Goal: Communication & Community: Answer question/provide support

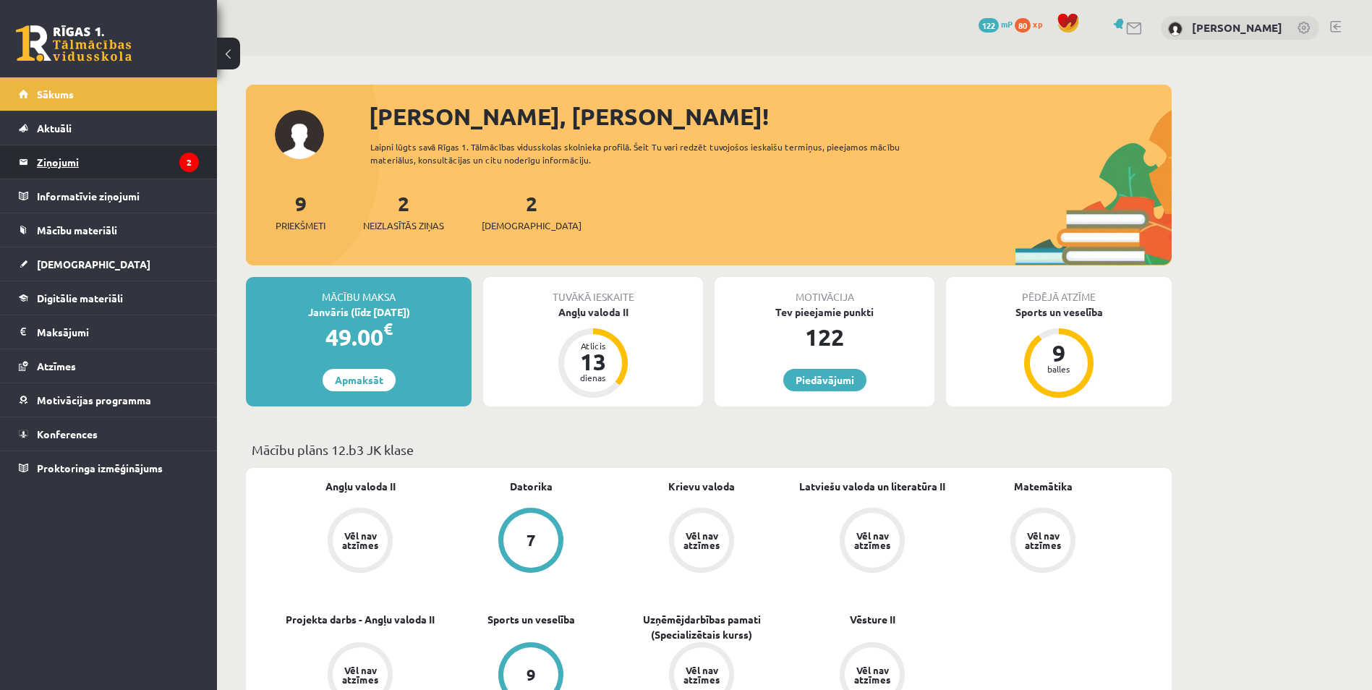
click at [103, 167] on legend "Ziņojumi 2" at bounding box center [118, 161] width 162 height 33
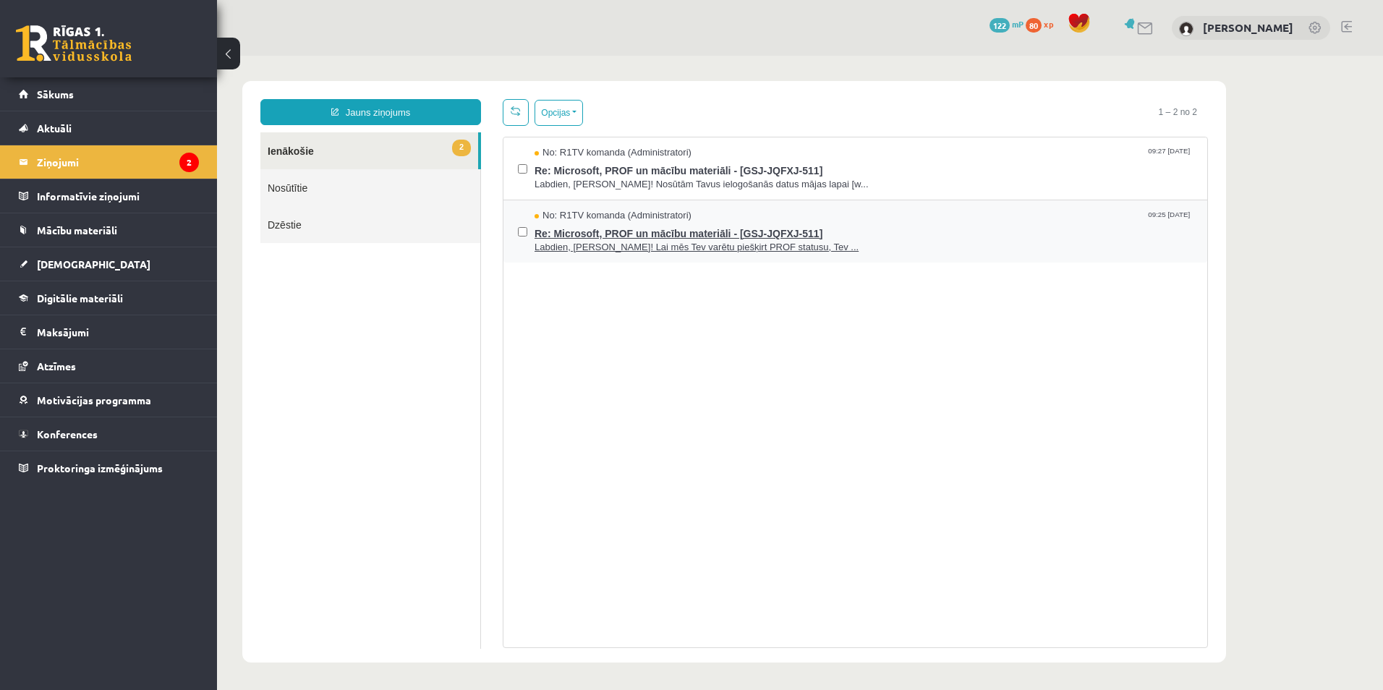
click at [593, 247] on span "Labdien, [PERSON_NAME]! Lai mēs Tev varētu piešķirt PROF statusu, Tev ..." at bounding box center [864, 248] width 658 height 14
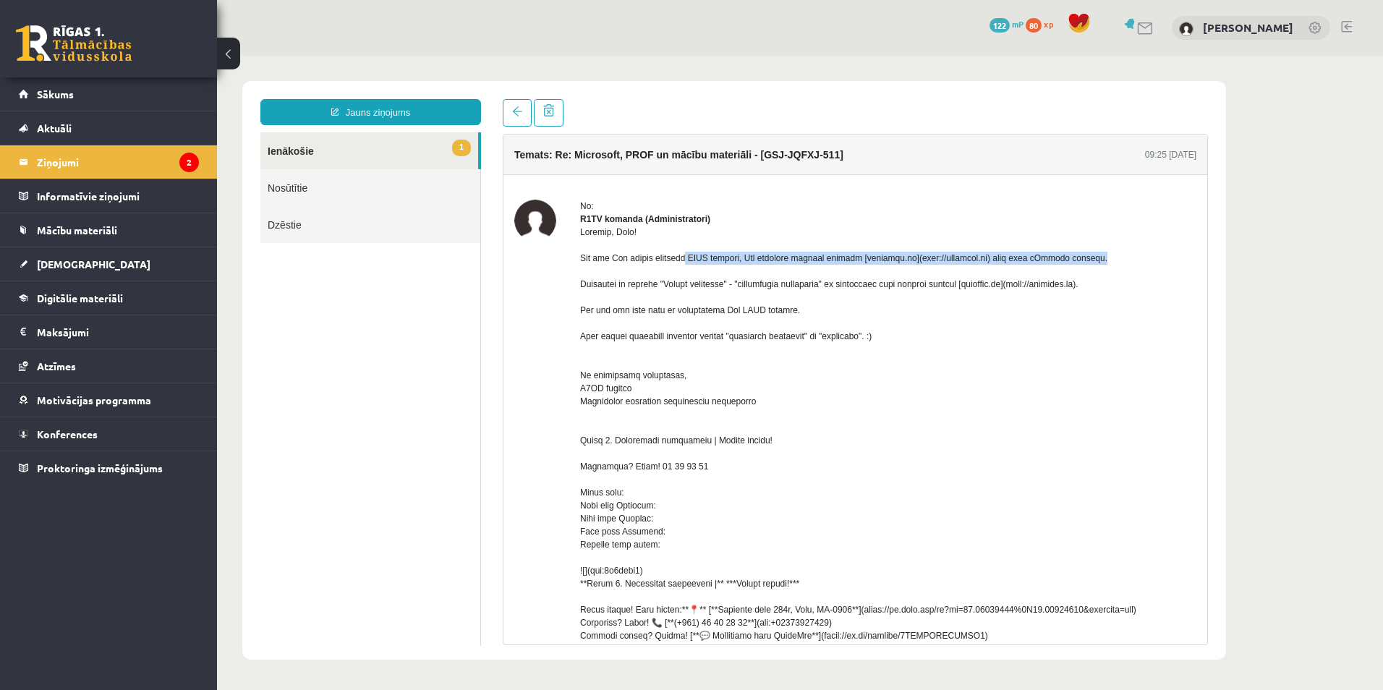
drag, startPoint x: 634, startPoint y: 273, endPoint x: 1021, endPoint y: 270, distance: 387.7
click at [1021, 270] on div at bounding box center [888, 551] width 616 height 651
click at [711, 305] on div at bounding box center [888, 551] width 616 height 651
click at [396, 150] on link "1 Ienākošie" at bounding box center [369, 150] width 218 height 37
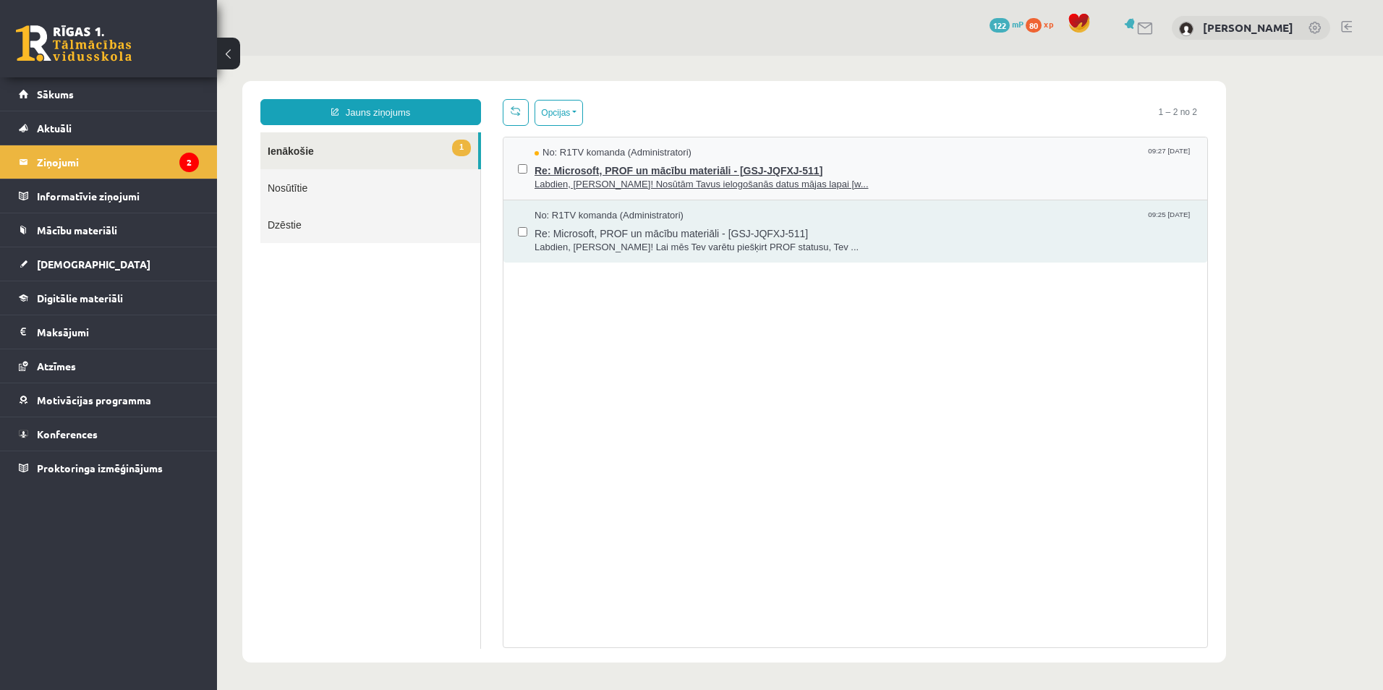
click at [660, 184] on span "Labdien, [PERSON_NAME]! Nosūtām Tavus ielogošanās datus mājas lapai [w..." at bounding box center [864, 185] width 658 height 14
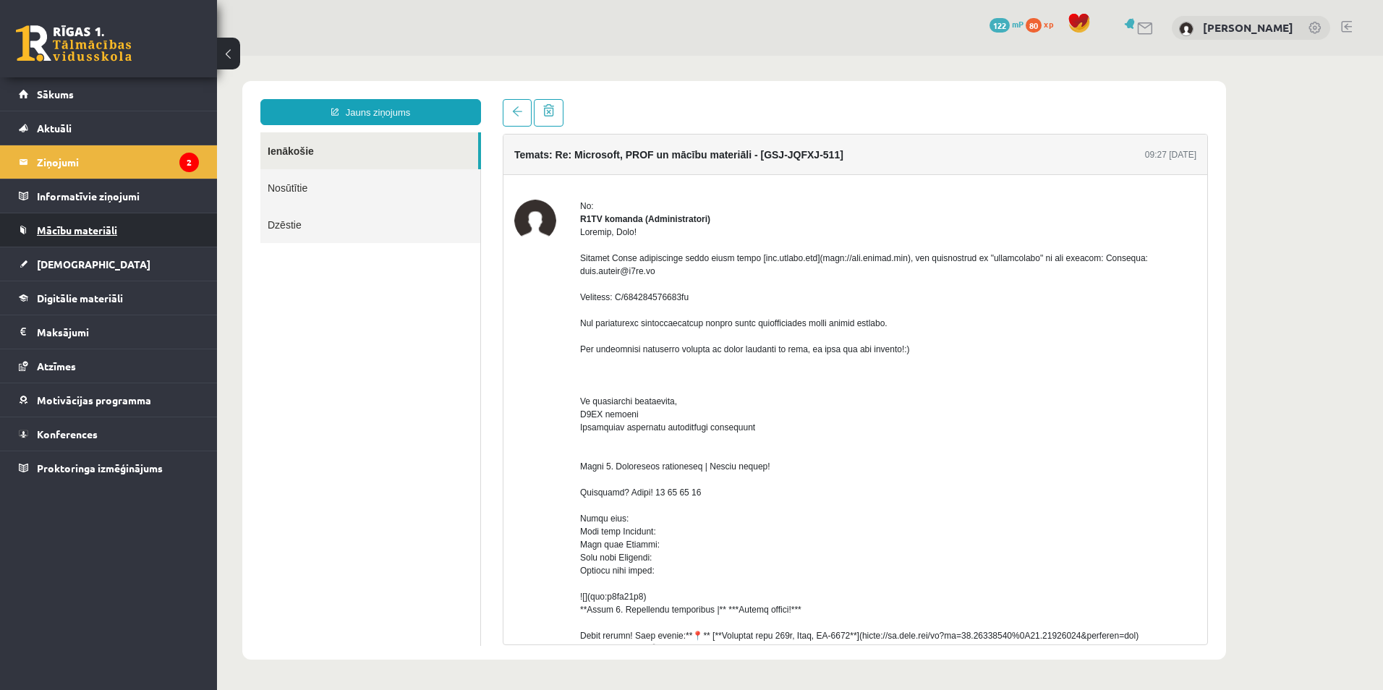
click at [148, 229] on link "Mācību materiāli" at bounding box center [109, 229] width 180 height 33
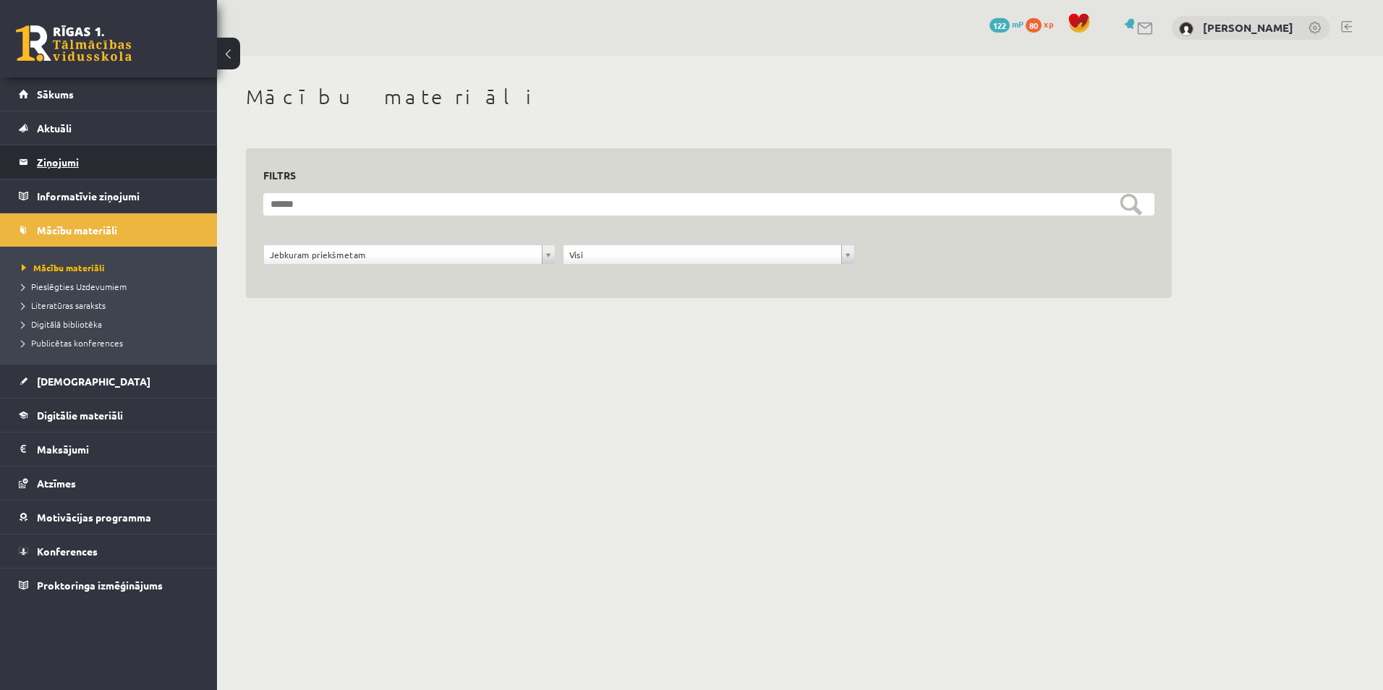
click at [135, 166] on legend "Ziņojumi 2" at bounding box center [118, 161] width 162 height 33
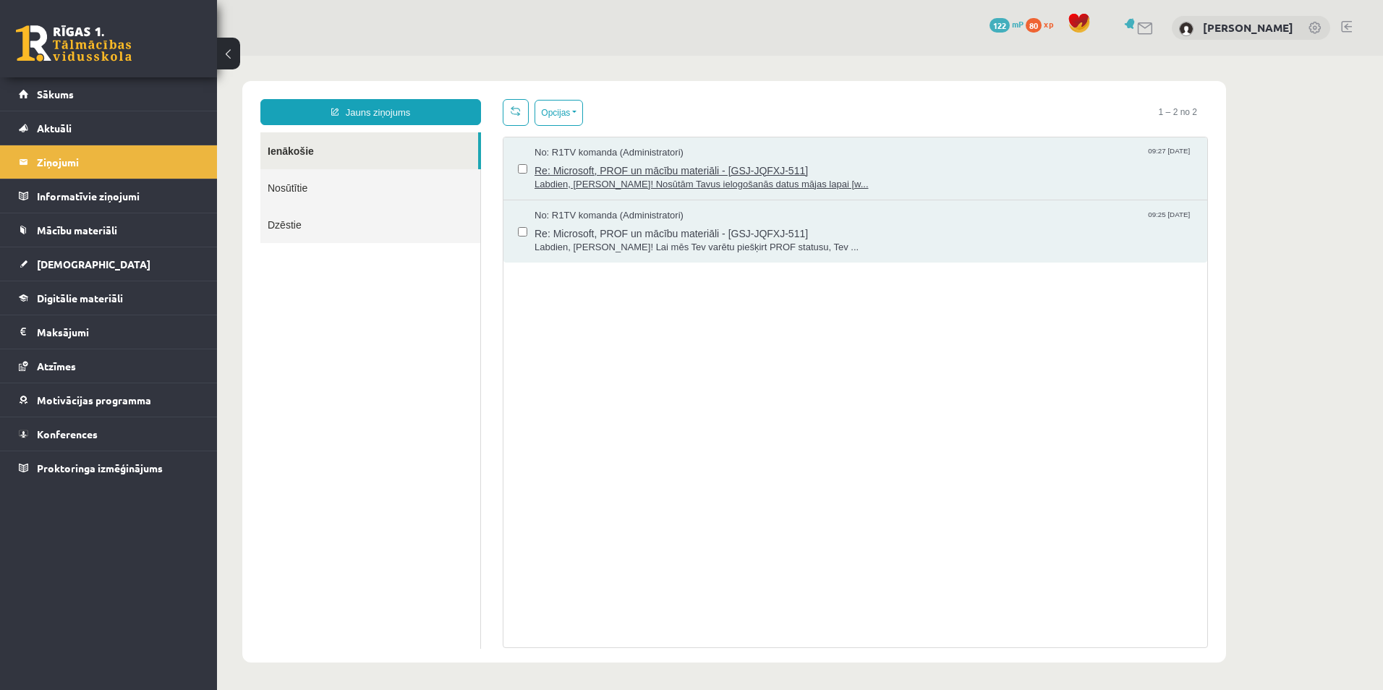
click at [576, 187] on span "Labdien, [PERSON_NAME]! Nosūtām Tavus ielogošanās datus mājas lapai [w..." at bounding box center [864, 185] width 658 height 14
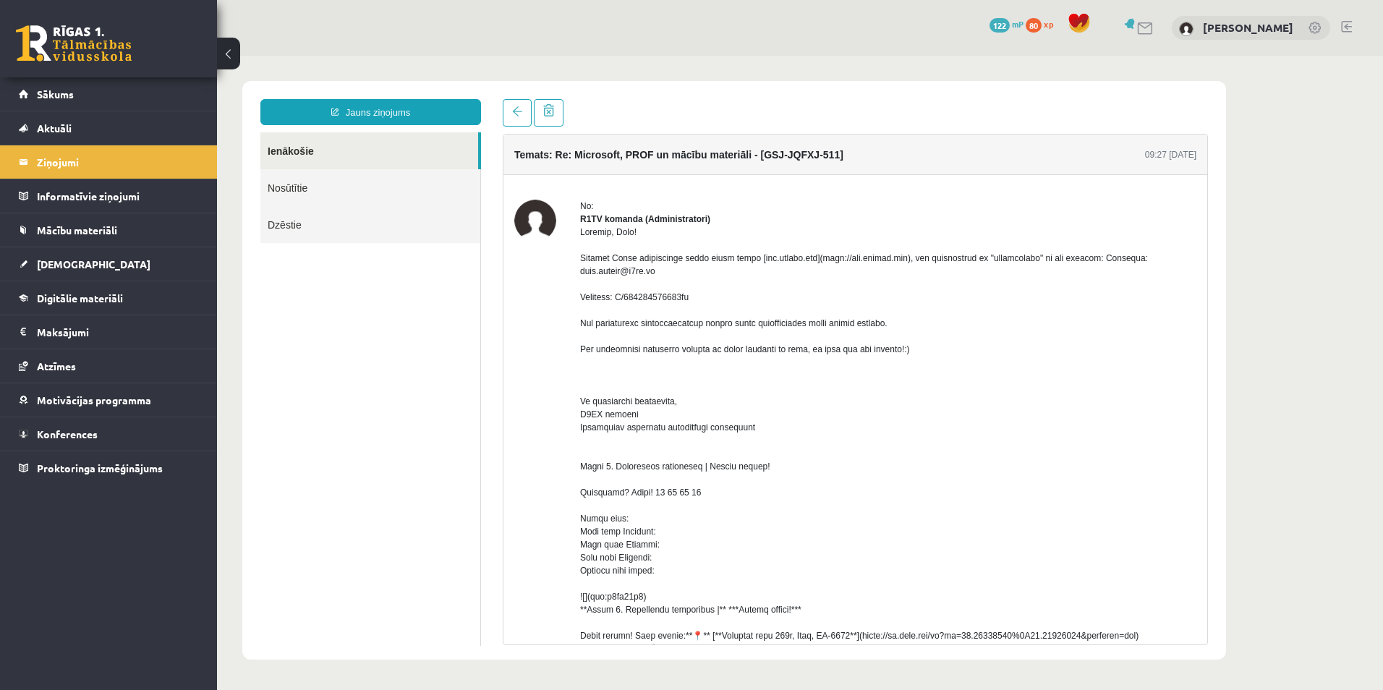
drag, startPoint x: 576, startPoint y: 187, endPoint x: 1031, endPoint y: 298, distance: 467.5
click at [1031, 298] on div at bounding box center [888, 564] width 616 height 677
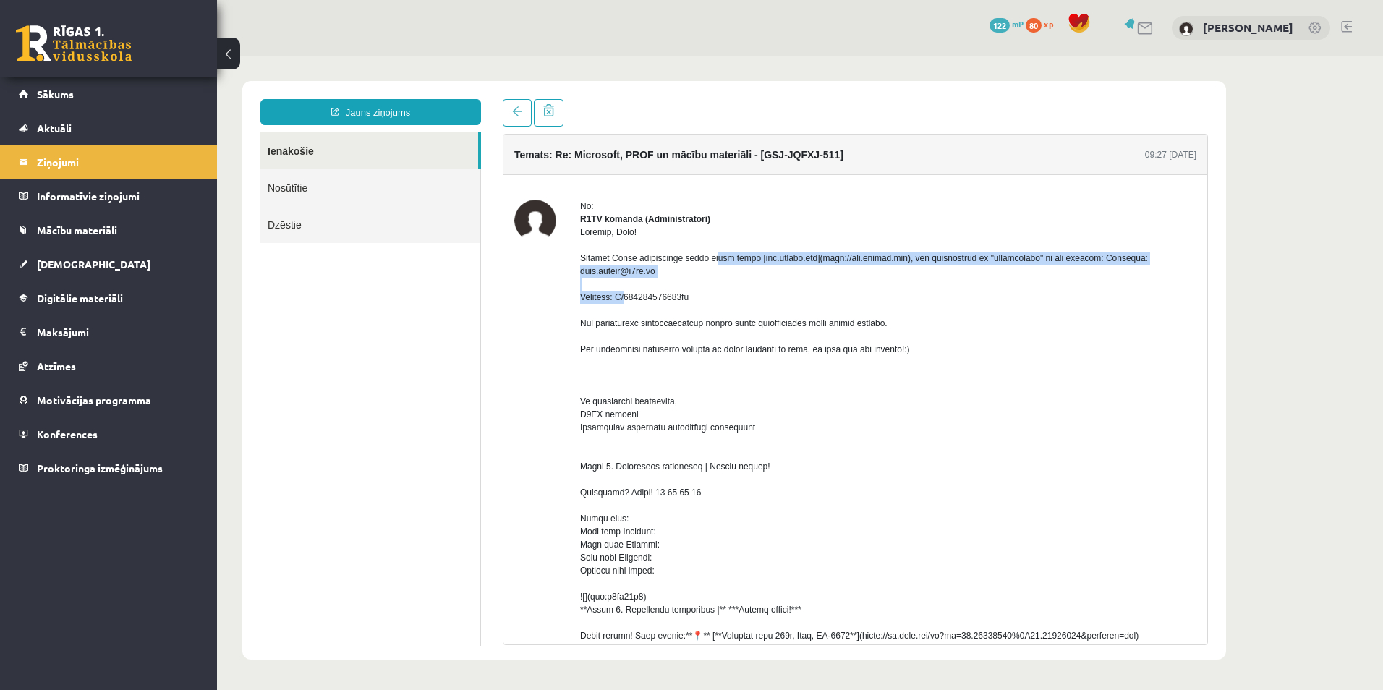
drag, startPoint x: 668, startPoint y: 273, endPoint x: 708, endPoint y: 291, distance: 44.4
click at [708, 291] on div at bounding box center [888, 564] width 616 height 677
drag, startPoint x: 708, startPoint y: 291, endPoint x: 655, endPoint y: 286, distance: 53.7
click at [655, 286] on div at bounding box center [888, 564] width 616 height 677
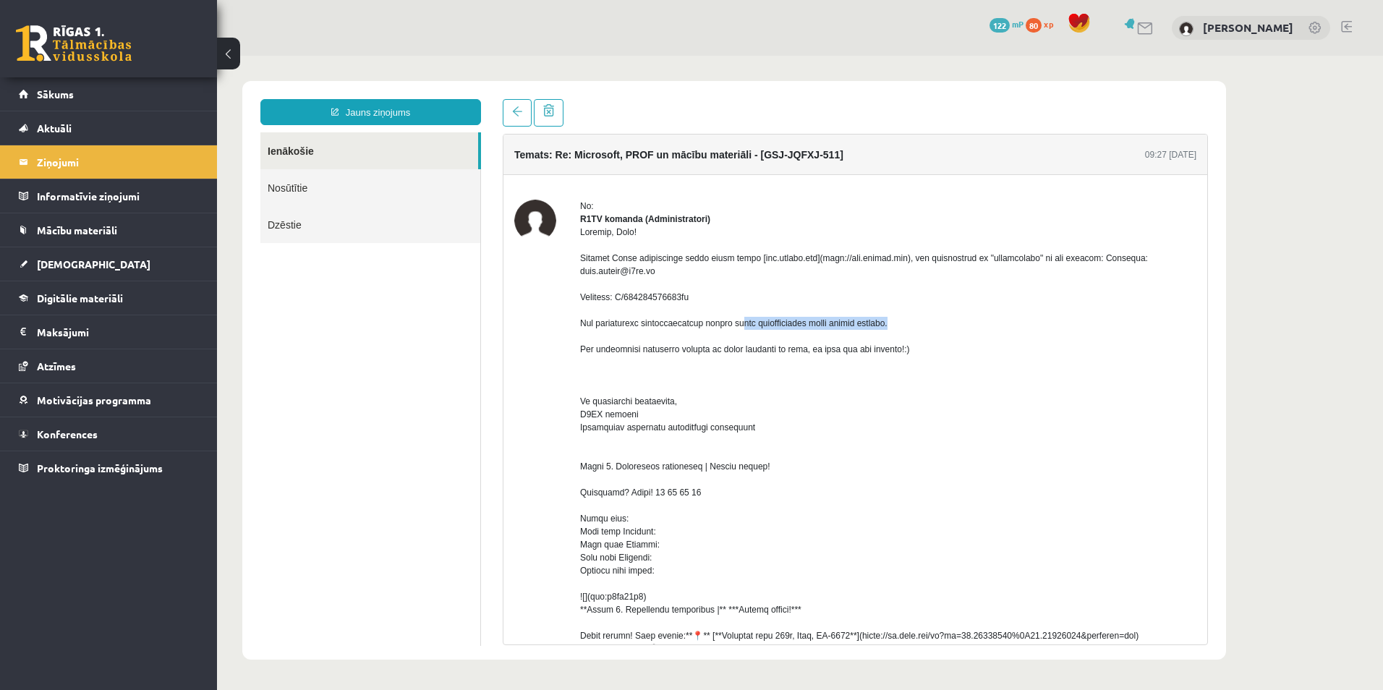
drag, startPoint x: 686, startPoint y: 339, endPoint x: 840, endPoint y: 339, distance: 154.1
click at [840, 339] on div at bounding box center [888, 564] width 616 height 677
drag, startPoint x: 840, startPoint y: 339, endPoint x: 783, endPoint y: 341, distance: 57.2
click at [783, 341] on div at bounding box center [888, 564] width 616 height 677
click at [359, 140] on link "Ienākošie" at bounding box center [369, 150] width 218 height 37
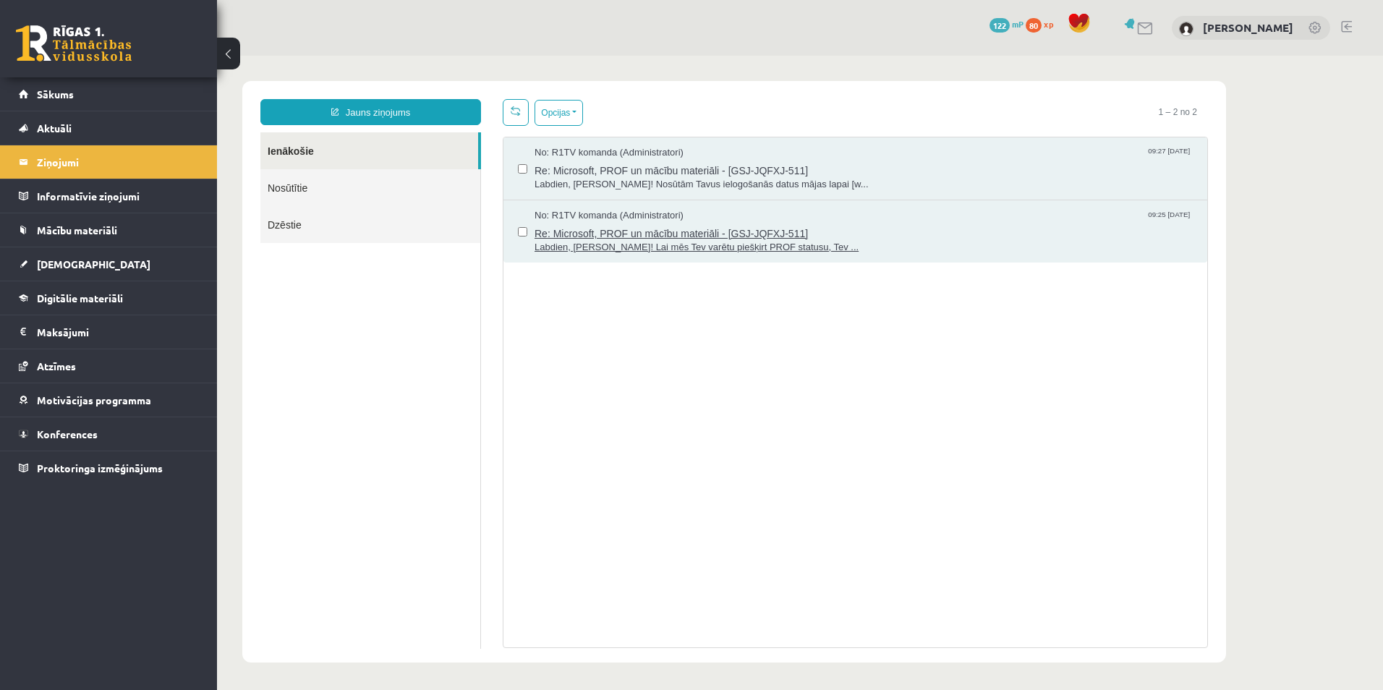
click at [610, 230] on span "Re: Microsoft, PROF un mācību materiāli - [GSJ-JQFXJ-511]" at bounding box center [864, 232] width 658 height 18
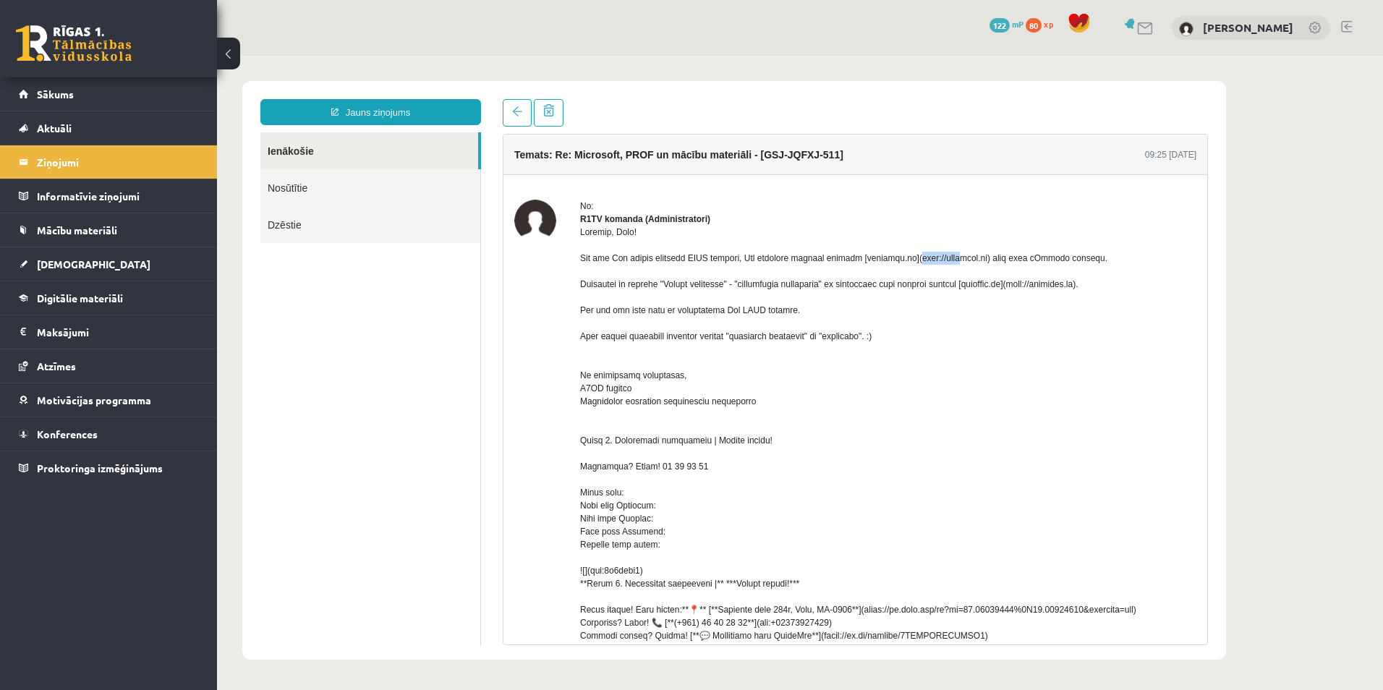
drag, startPoint x: 843, startPoint y: 270, endPoint x: 887, endPoint y: 272, distance: 44.2
click at [887, 272] on div at bounding box center [888, 551] width 616 height 651
drag, startPoint x: 887, startPoint y: 272, endPoint x: 869, endPoint y: 276, distance: 17.7
copy div "uzdevumi.lv"
click at [1291, 30] on link "[PERSON_NAME]" at bounding box center [1248, 27] width 90 height 14
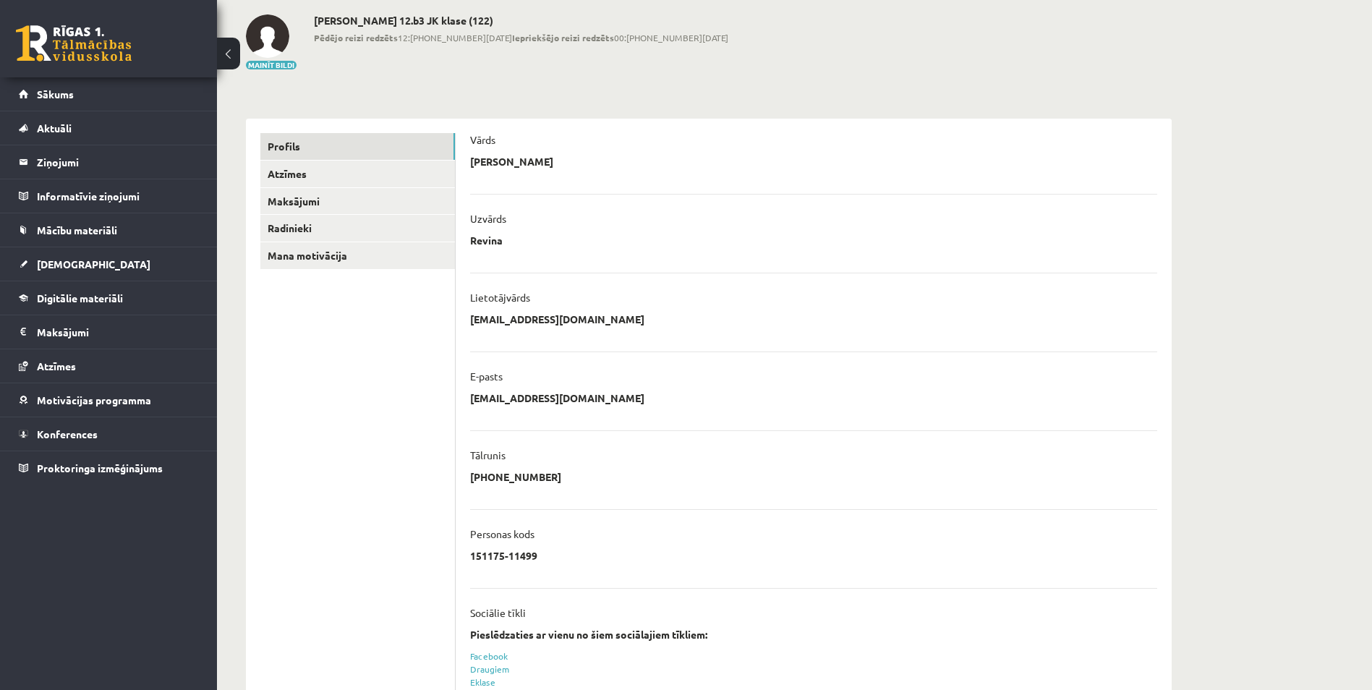
scroll to position [72, 0]
click at [517, 555] on p "151175-11499" at bounding box center [503, 553] width 67 height 13
click at [518, 555] on p "151175-11499" at bounding box center [503, 553] width 67 height 13
click at [519, 554] on p "151175-11499" at bounding box center [503, 553] width 67 height 13
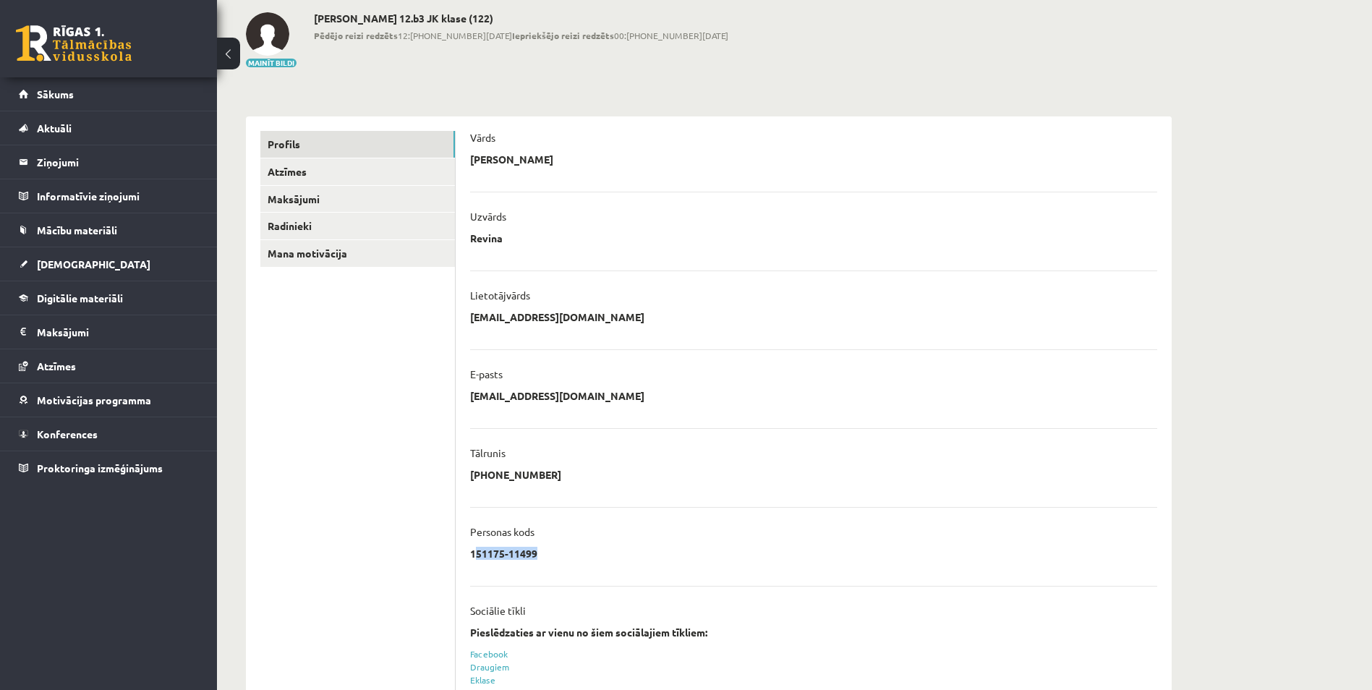
copy ul "151175-11499 Atcelt"
click at [95, 164] on legend "Ziņojumi 0" at bounding box center [118, 161] width 162 height 33
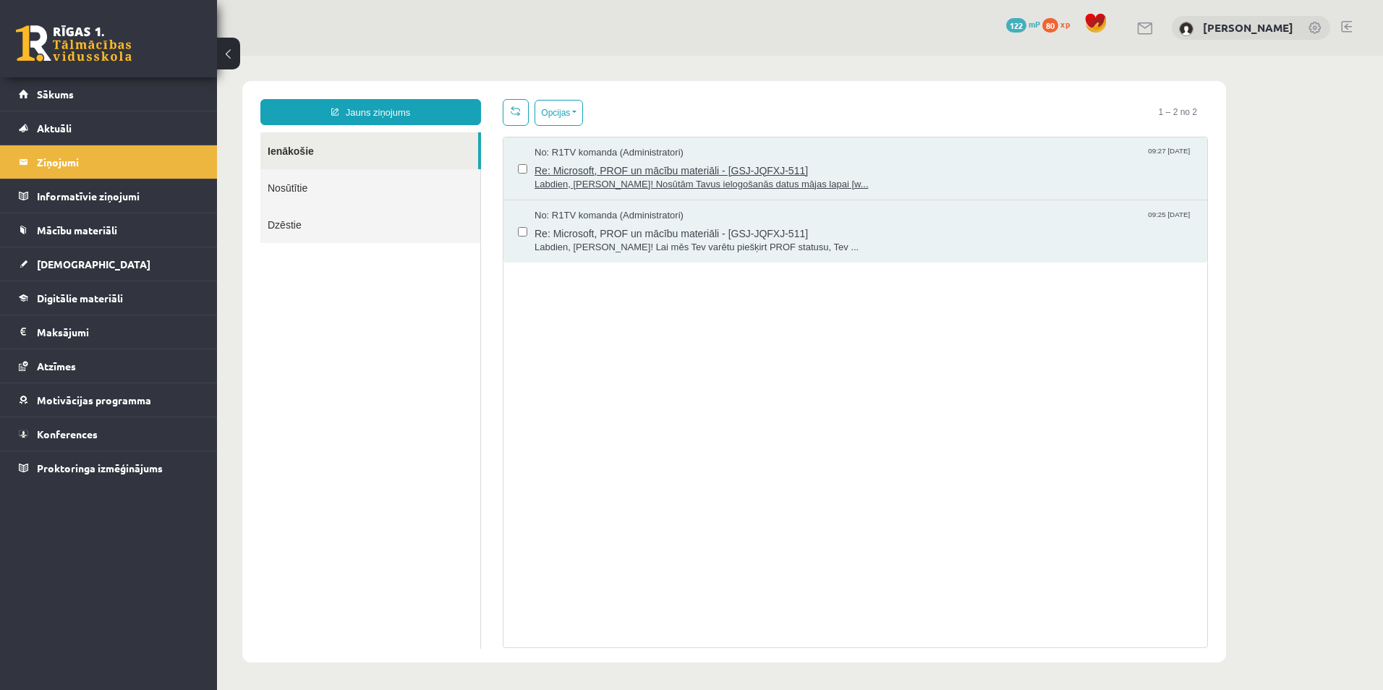
click at [625, 171] on span "Re: Microsoft, PROF un mācību materiāli - [GSJ-JQFXJ-511]" at bounding box center [864, 169] width 658 height 18
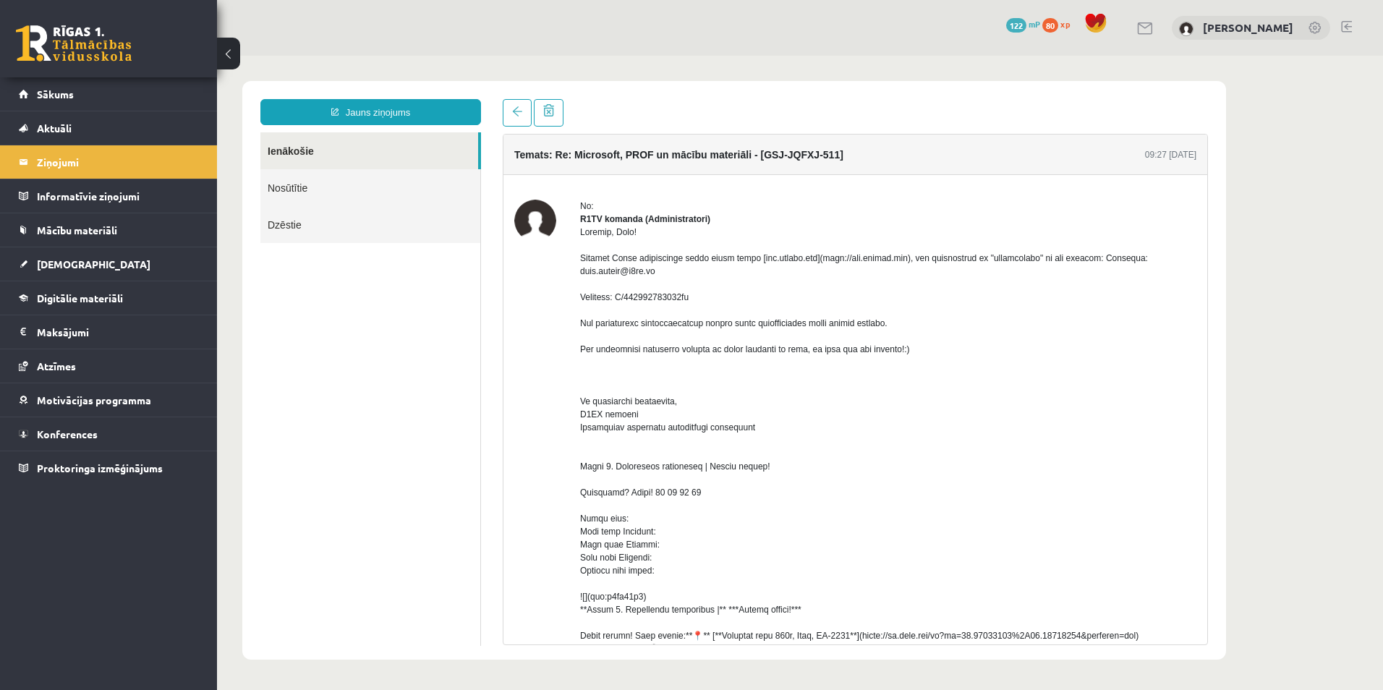
click at [339, 152] on link "Ienākošie" at bounding box center [369, 150] width 218 height 37
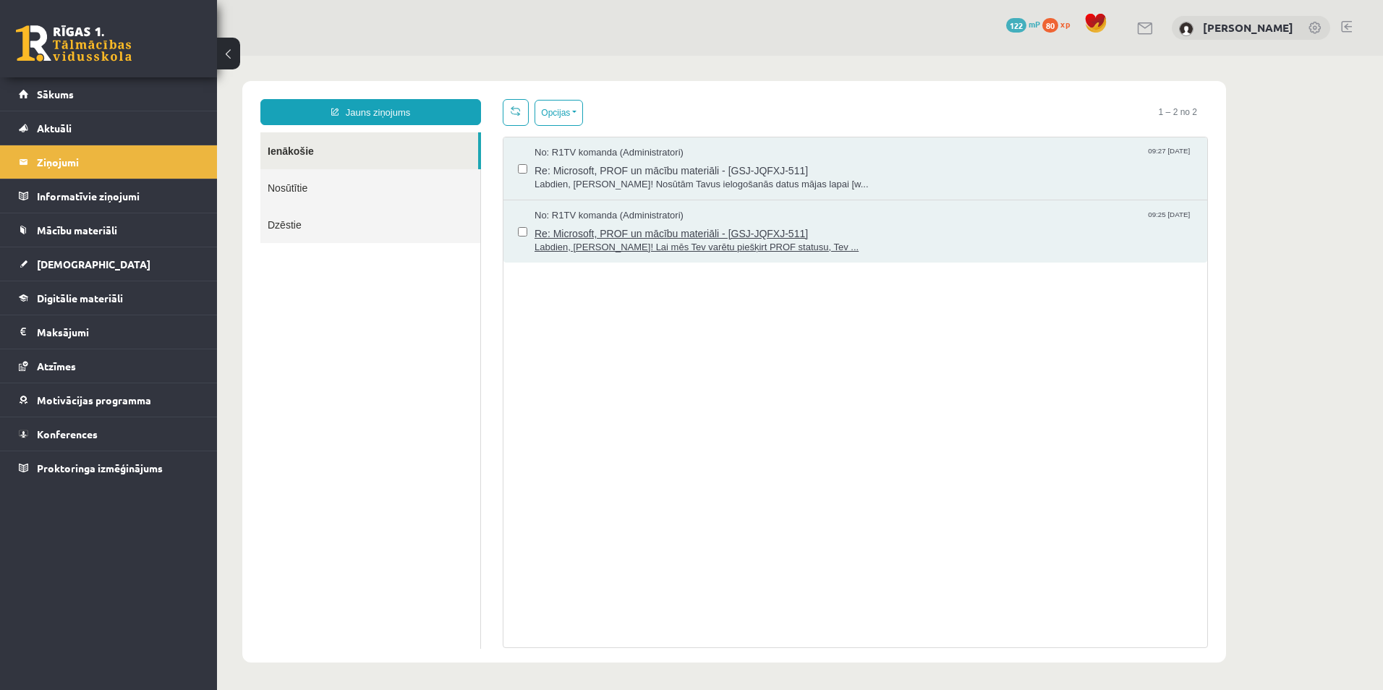
click at [652, 237] on span "Re: Microsoft, PROF un mācību materiāli - [GSJ-JQFXJ-511]" at bounding box center [864, 232] width 658 height 18
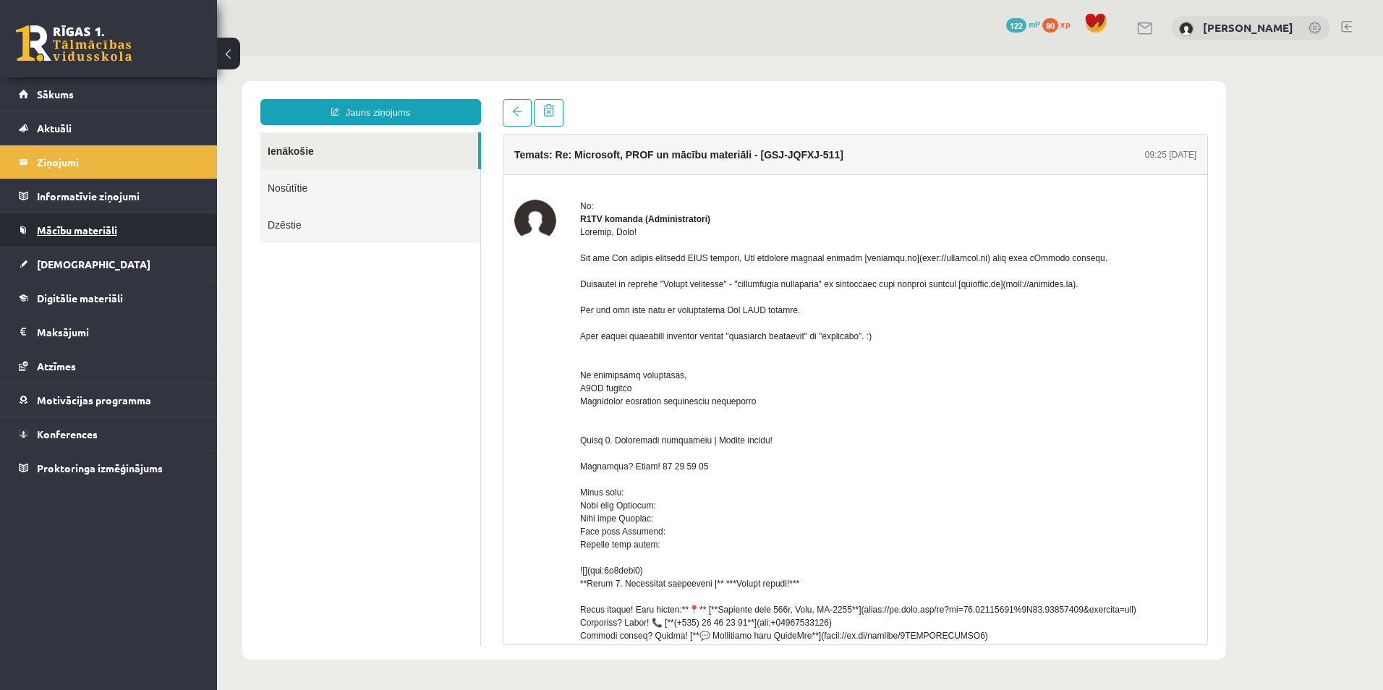
click at [148, 229] on link "Mācību materiāli" at bounding box center [109, 229] width 180 height 33
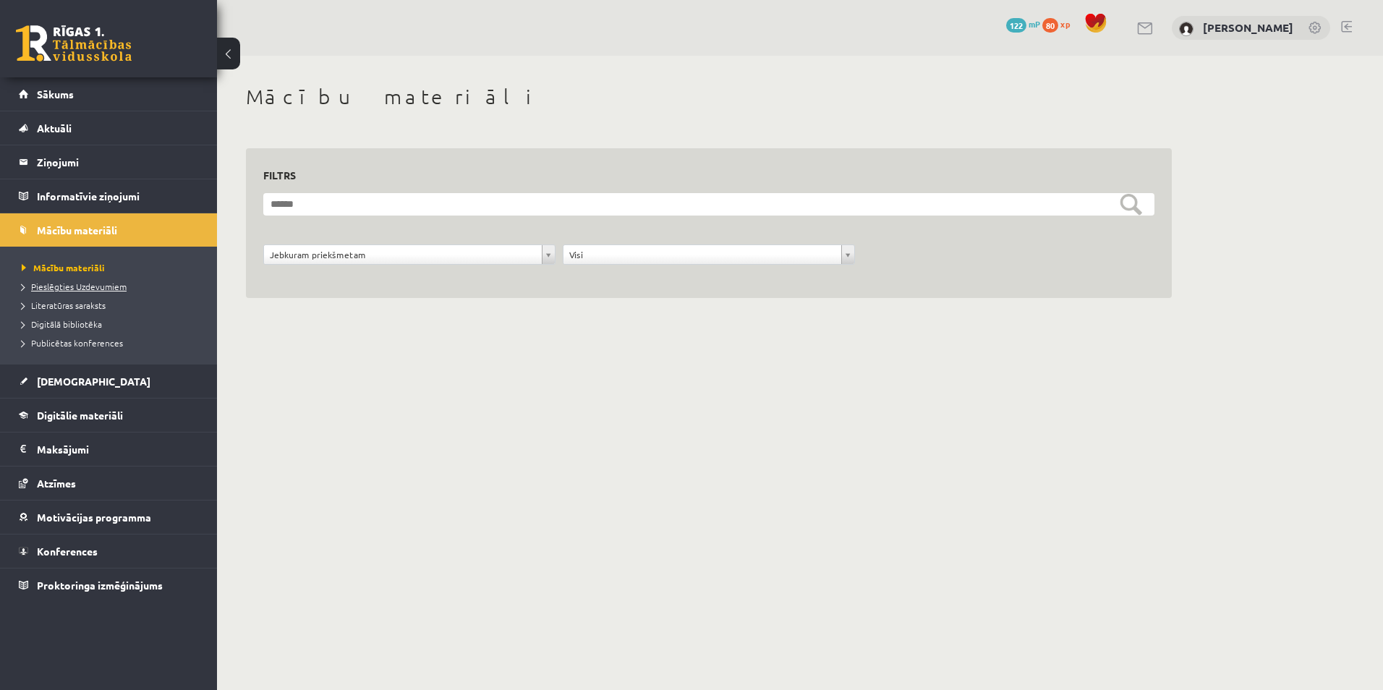
click at [80, 287] on span "Pieslēgties Uzdevumiem" at bounding box center [74, 287] width 105 height 12
click at [116, 145] on legend "Ziņojumi 0" at bounding box center [118, 161] width 162 height 33
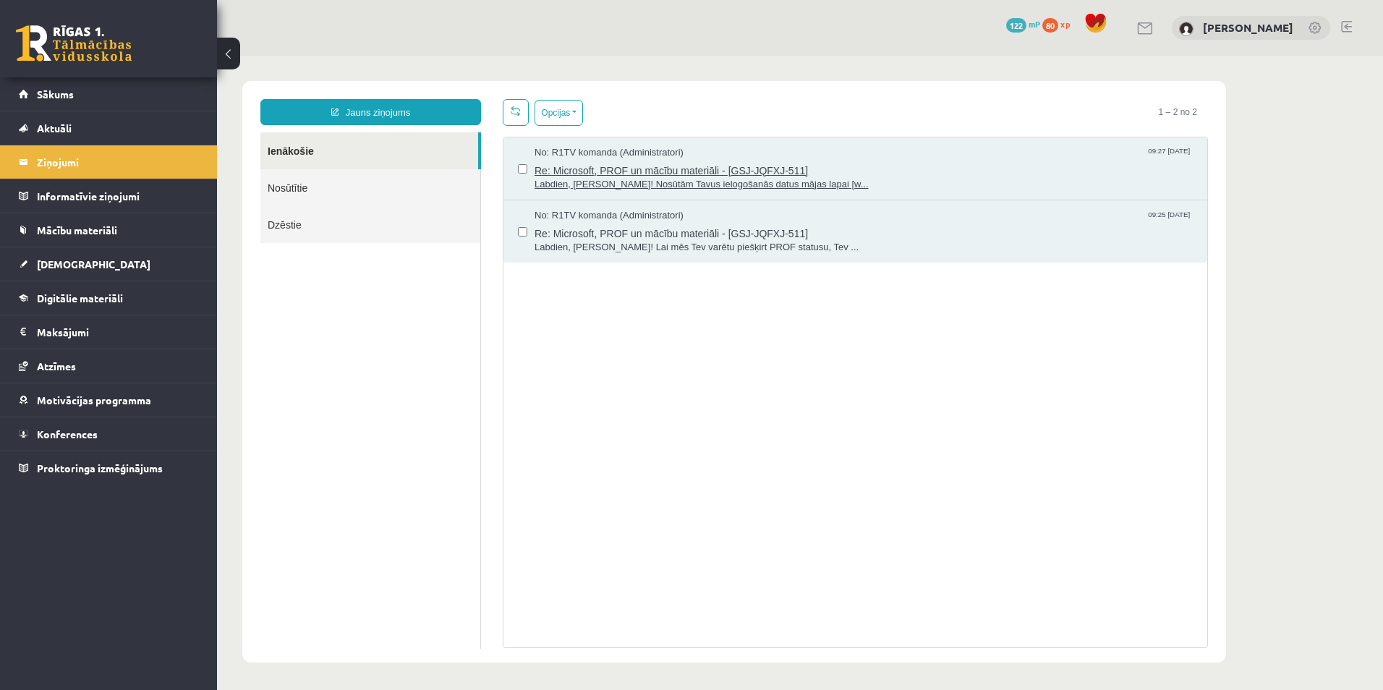
click at [642, 165] on span "Re: Microsoft, PROF un mācību materiāli - [GSJ-JQFXJ-511]" at bounding box center [864, 169] width 658 height 18
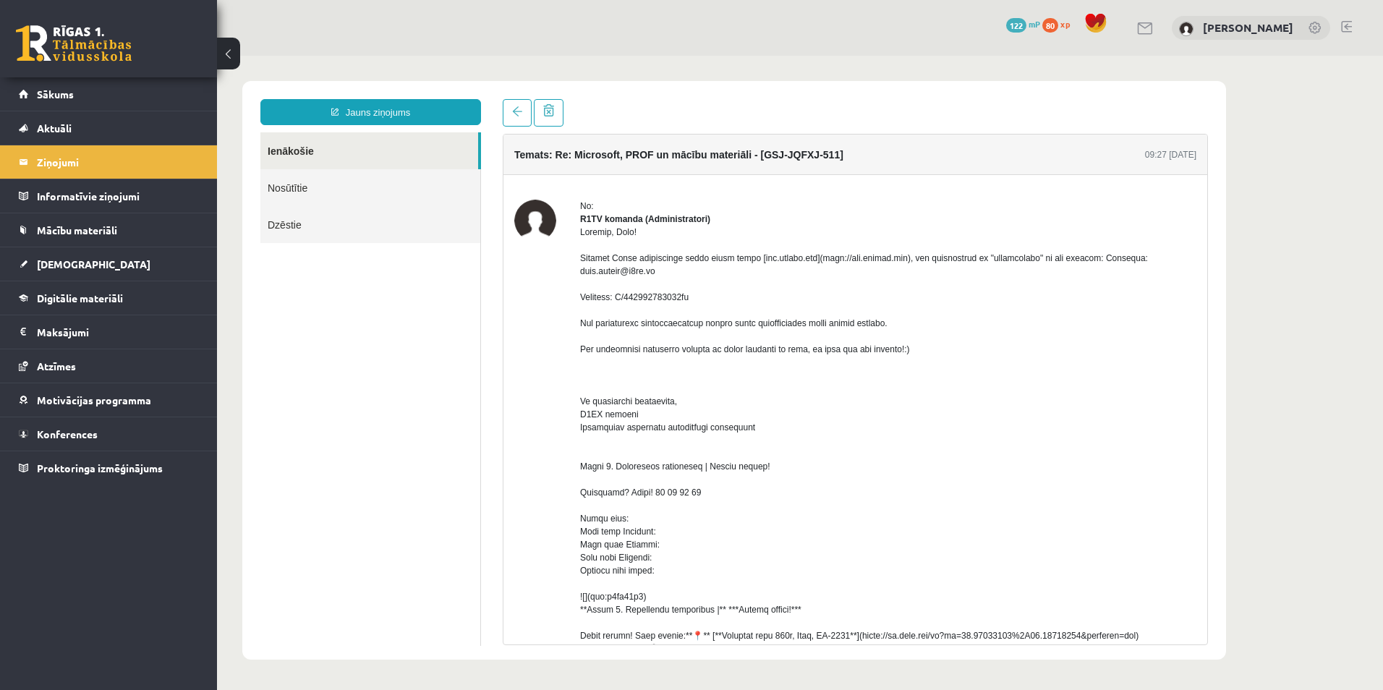
click at [290, 140] on link "Ienākošie" at bounding box center [369, 150] width 218 height 37
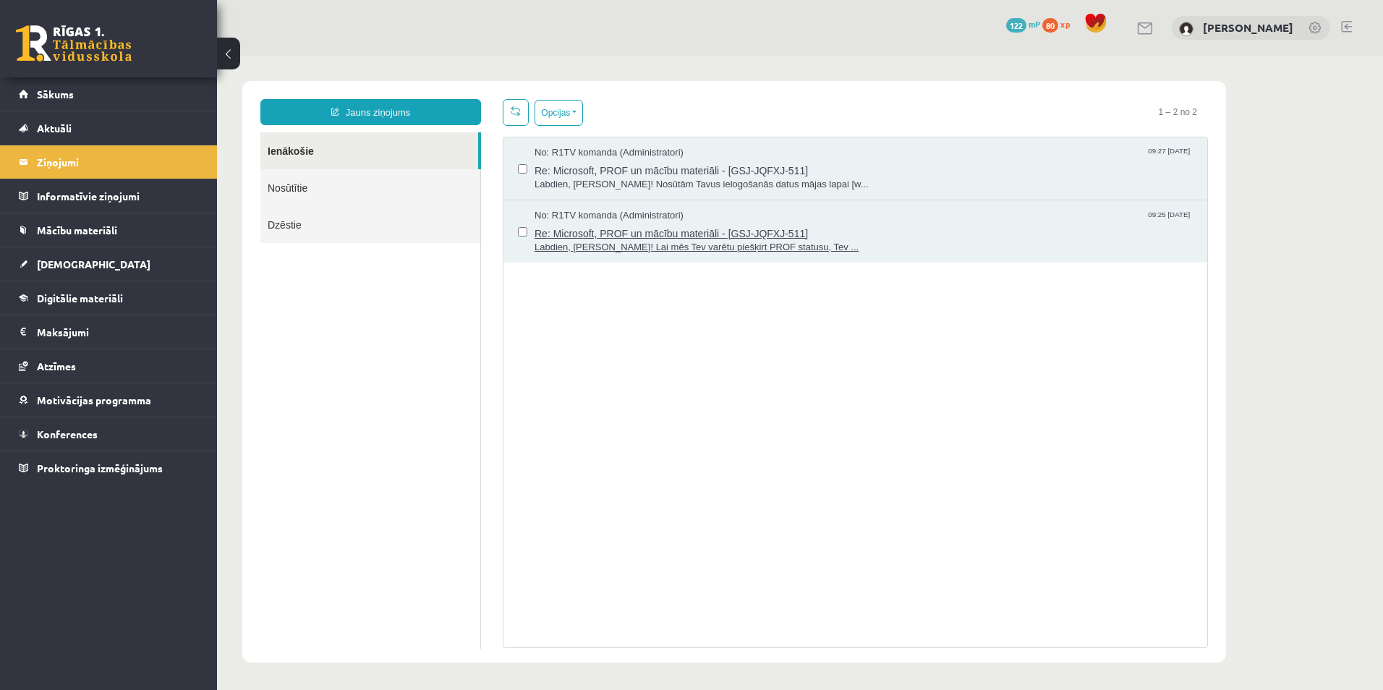
click at [657, 237] on span "Re: Microsoft, PROF un mācību materiāli - [GSJ-JQFXJ-511]" at bounding box center [864, 232] width 658 height 18
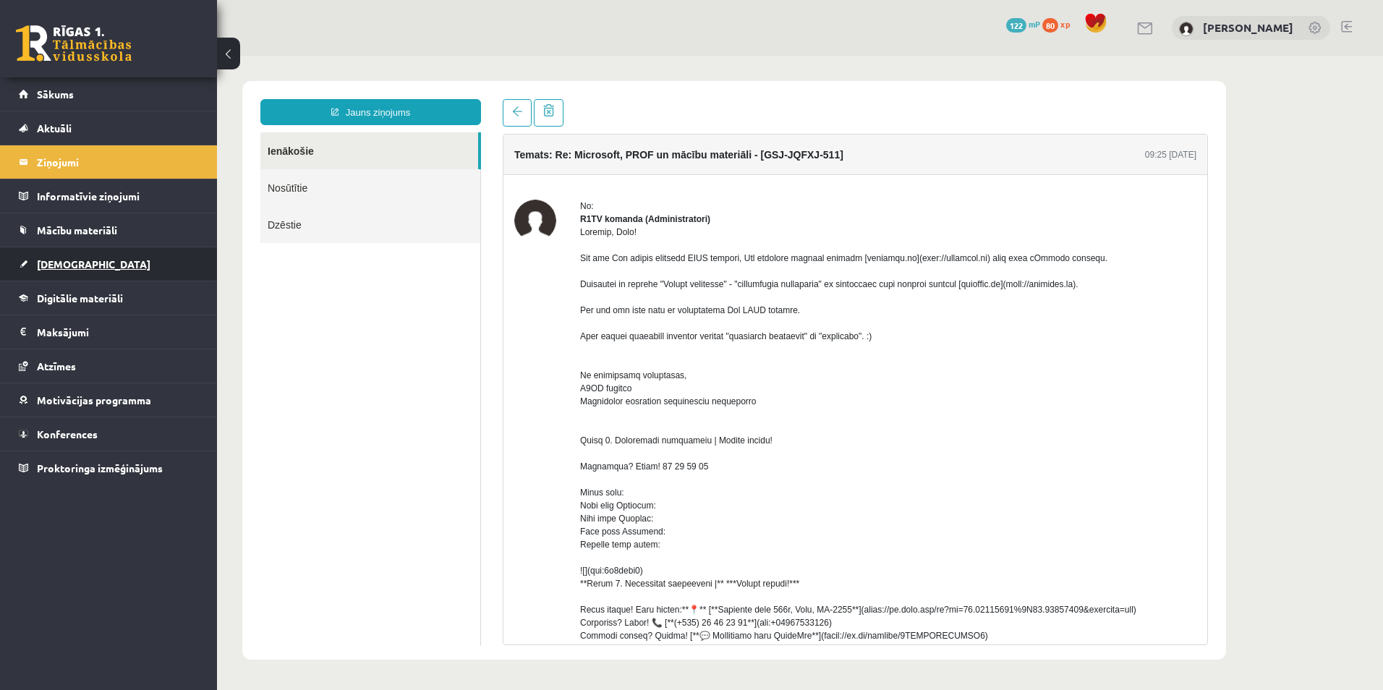
click at [62, 263] on span "[DEMOGRAPHIC_DATA]" at bounding box center [94, 264] width 114 height 13
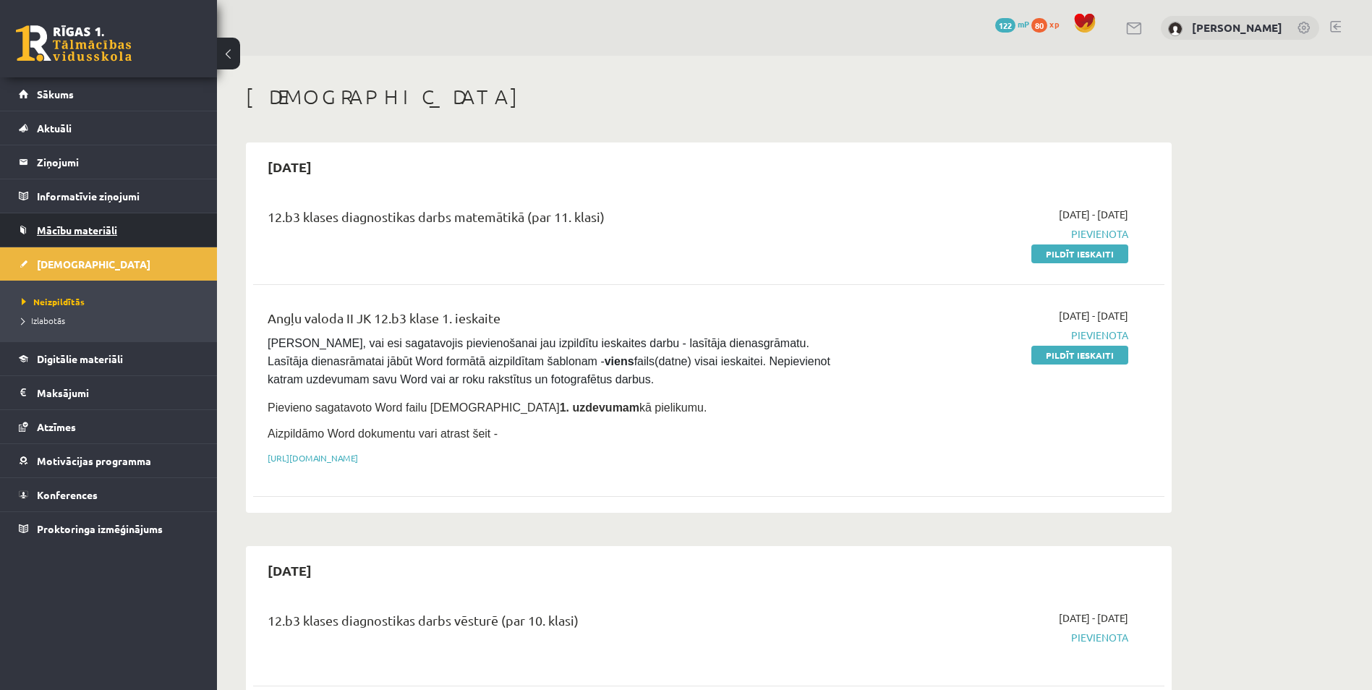
click at [69, 221] on link "Mācību materiāli" at bounding box center [109, 229] width 180 height 33
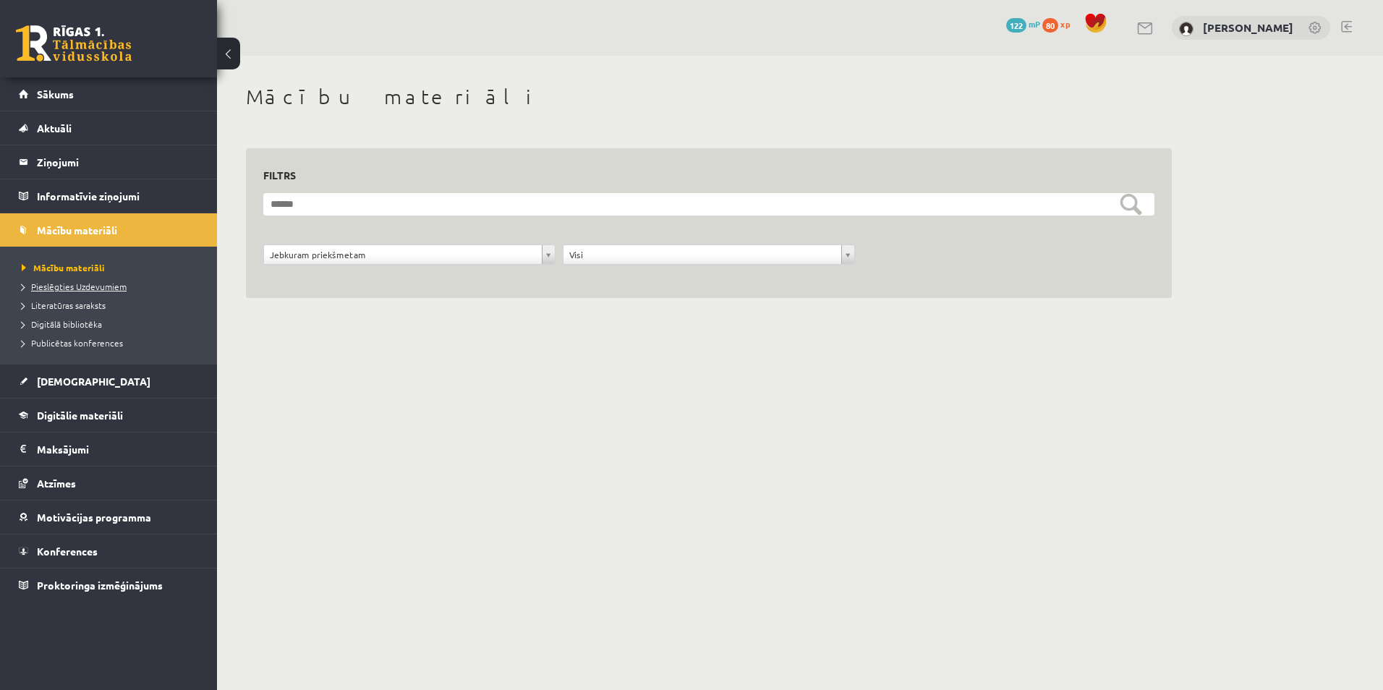
click at [62, 286] on span "Pieslēgties Uzdevumiem" at bounding box center [74, 287] width 105 height 12
click at [86, 153] on legend "Ziņojumi 0" at bounding box center [118, 161] width 162 height 33
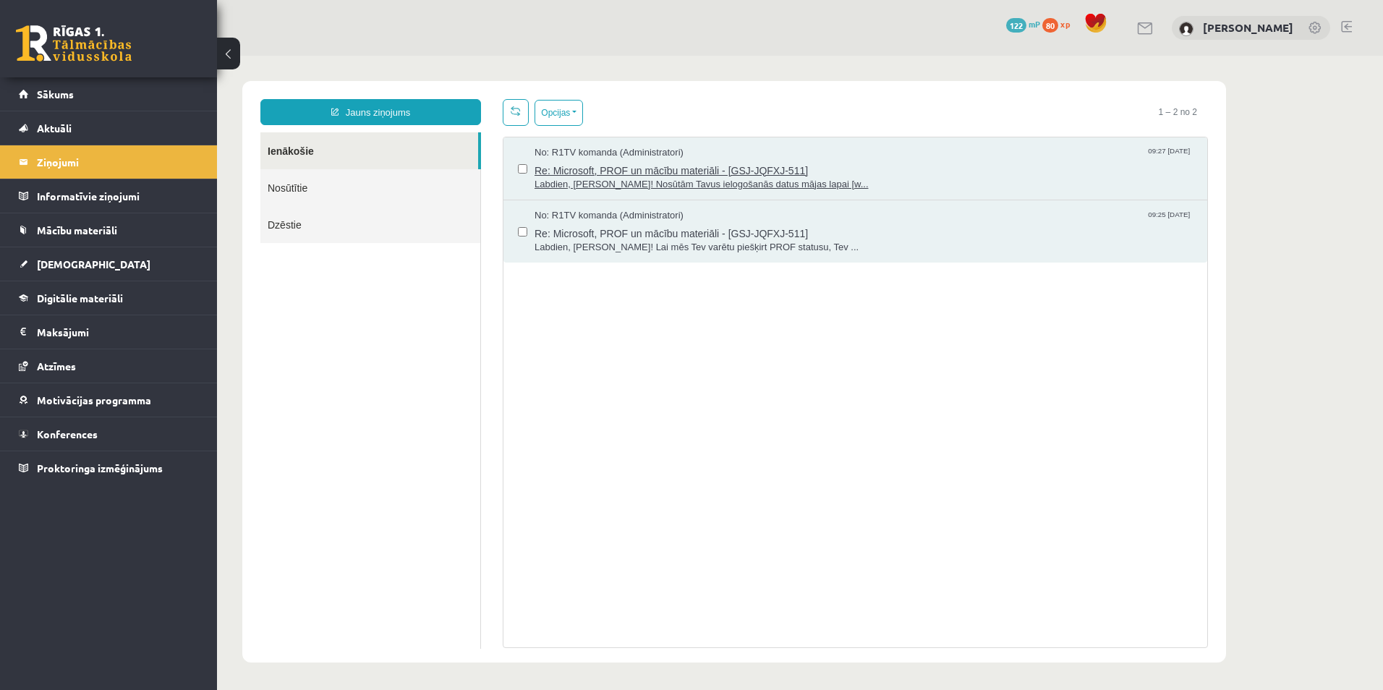
click at [676, 178] on span "Labdien, [PERSON_NAME]! Nosūtām Tavus ielogošanās datus mājas lapai [w..." at bounding box center [864, 185] width 658 height 14
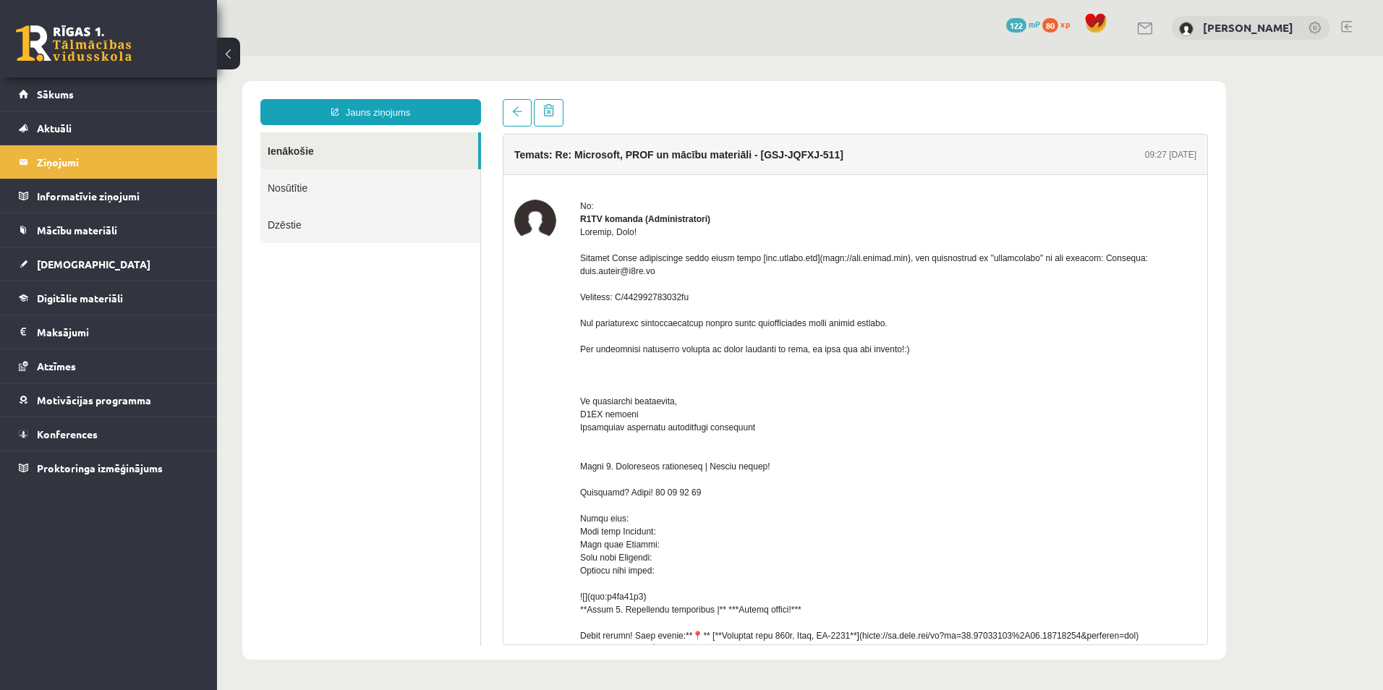
click at [352, 152] on link "Ienākošie" at bounding box center [369, 150] width 218 height 37
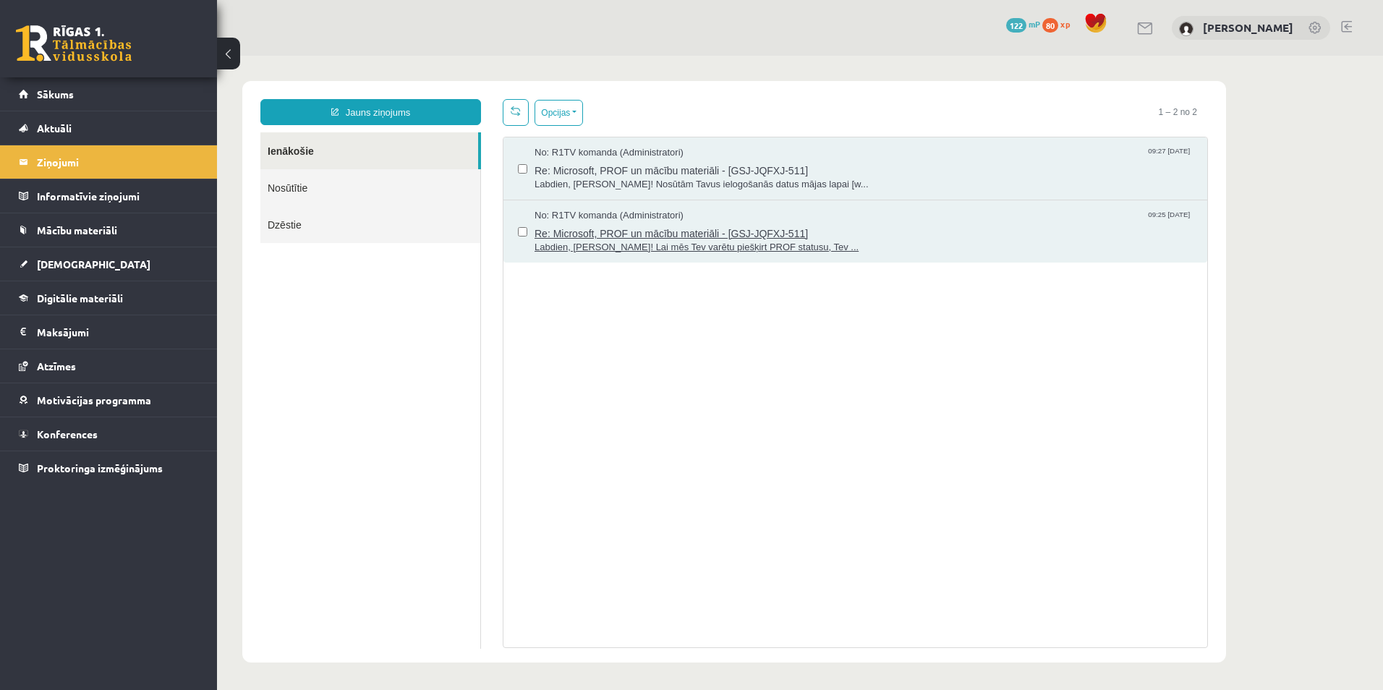
click at [672, 234] on span "Re: Microsoft, PROF un mācību materiāli - [GSJ-JQFXJ-511]" at bounding box center [864, 232] width 658 height 18
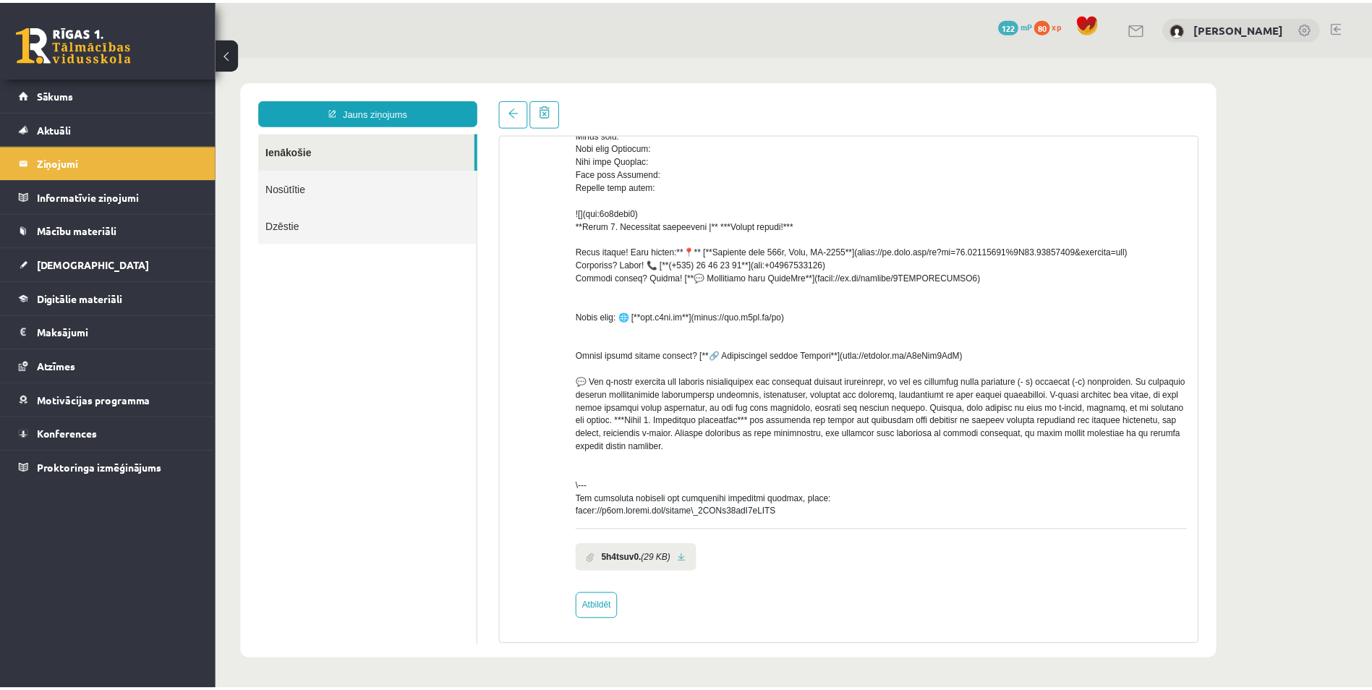
scroll to position [371, 0]
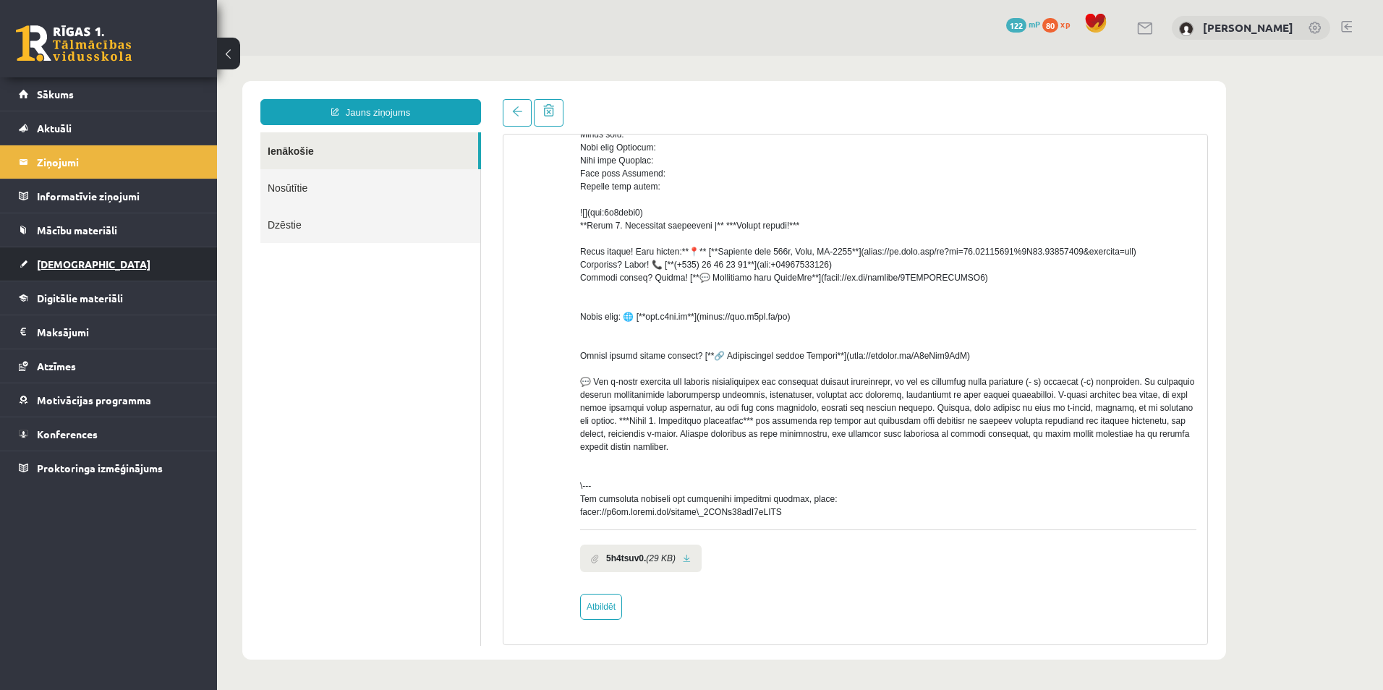
click at [106, 251] on link "[DEMOGRAPHIC_DATA]" at bounding box center [109, 263] width 180 height 33
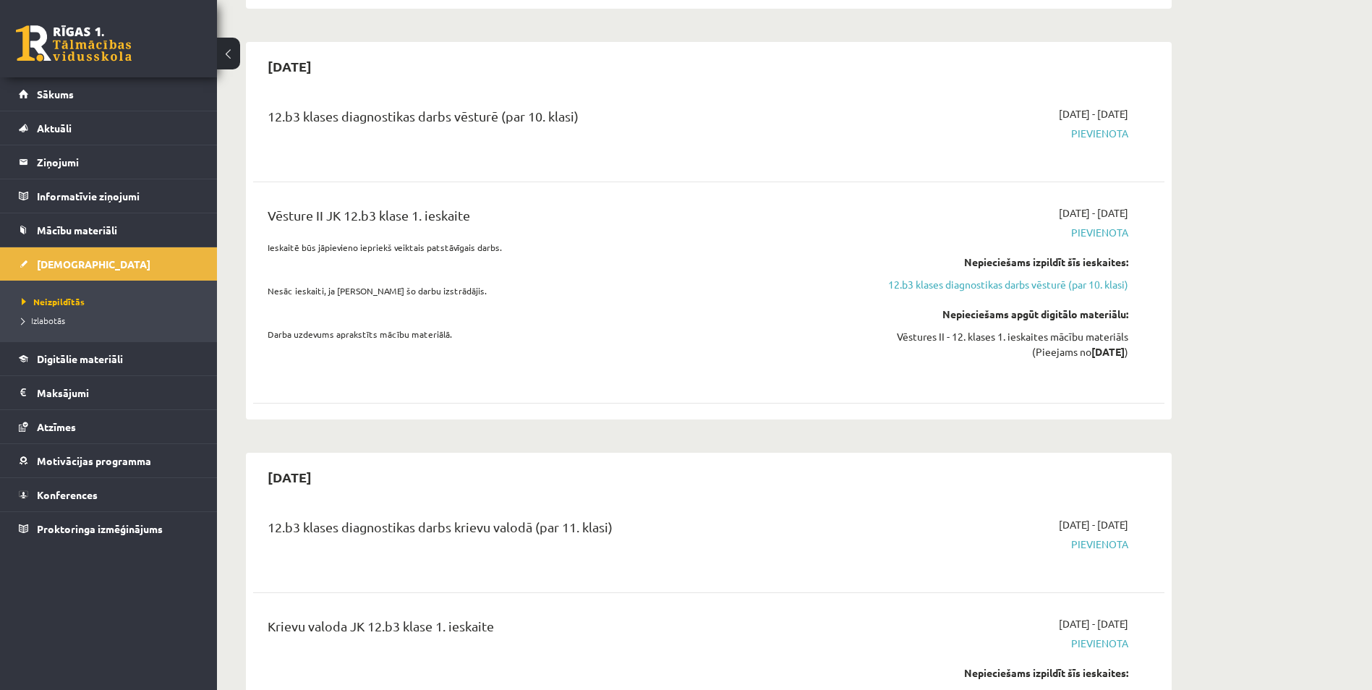
scroll to position [506, 0]
click at [287, 204] on div "Vēsture II JK 12.b3 klase 1. ieskaite" at bounding box center [551, 216] width 566 height 27
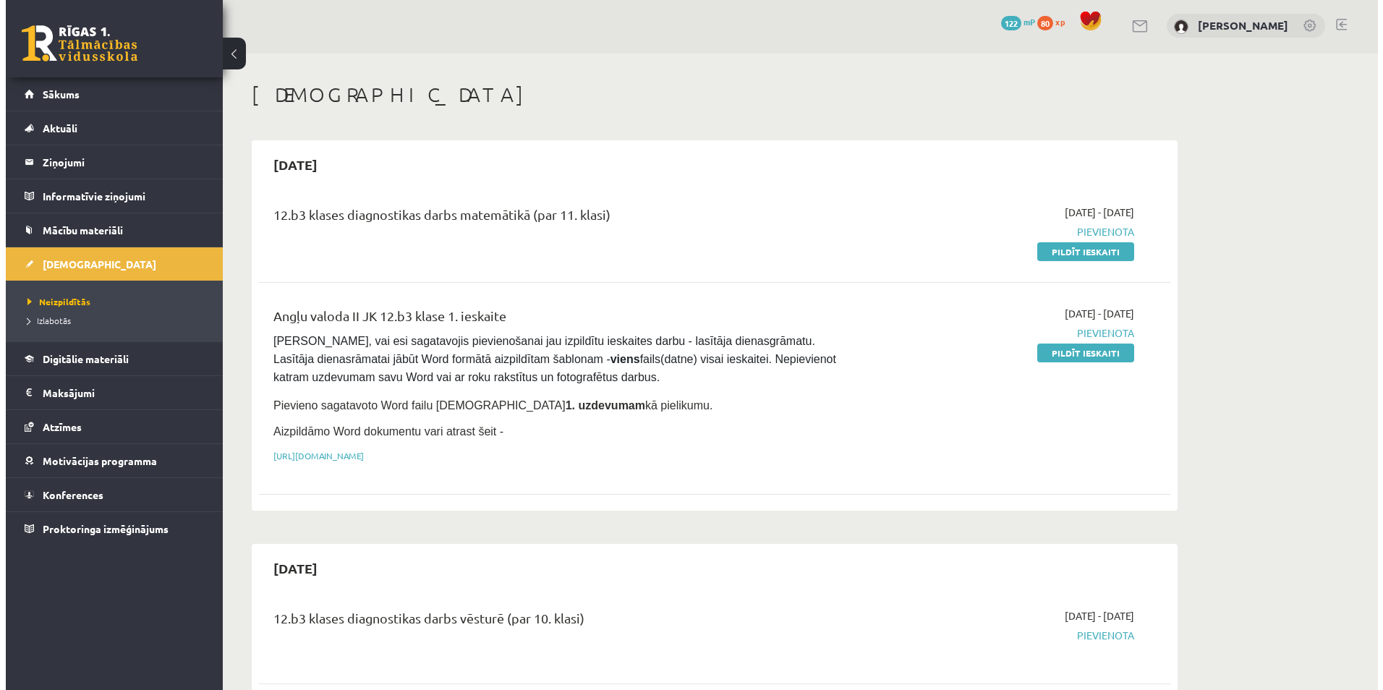
scroll to position [0, 0]
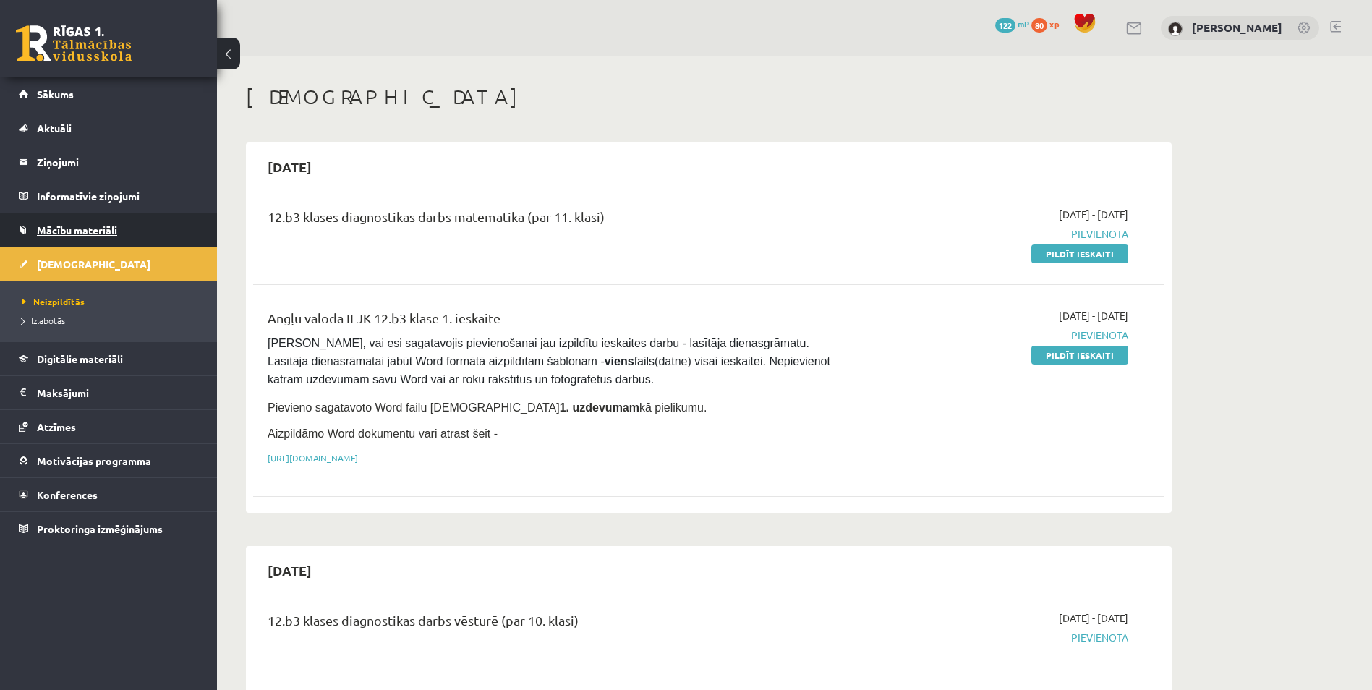
click at [116, 235] on span "Mācību materiāli" at bounding box center [77, 230] width 80 height 13
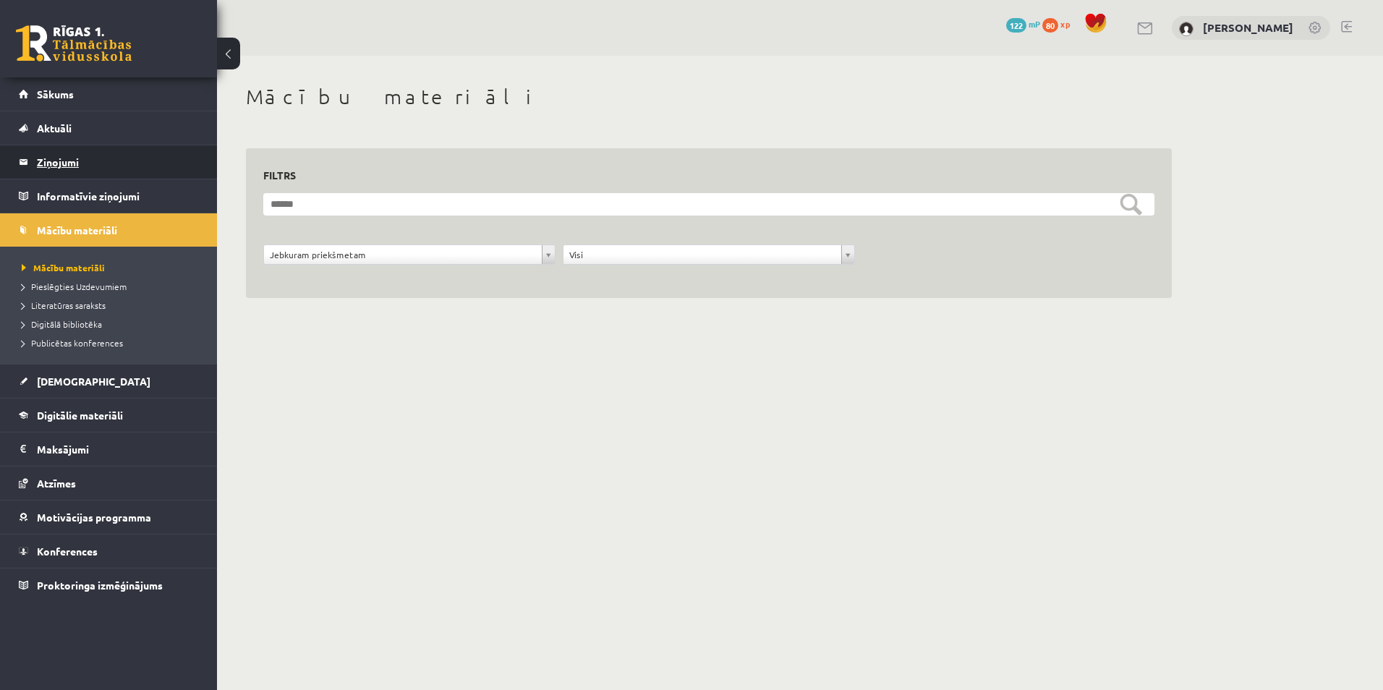
click at [119, 162] on legend "Ziņojumi 0" at bounding box center [118, 161] width 162 height 33
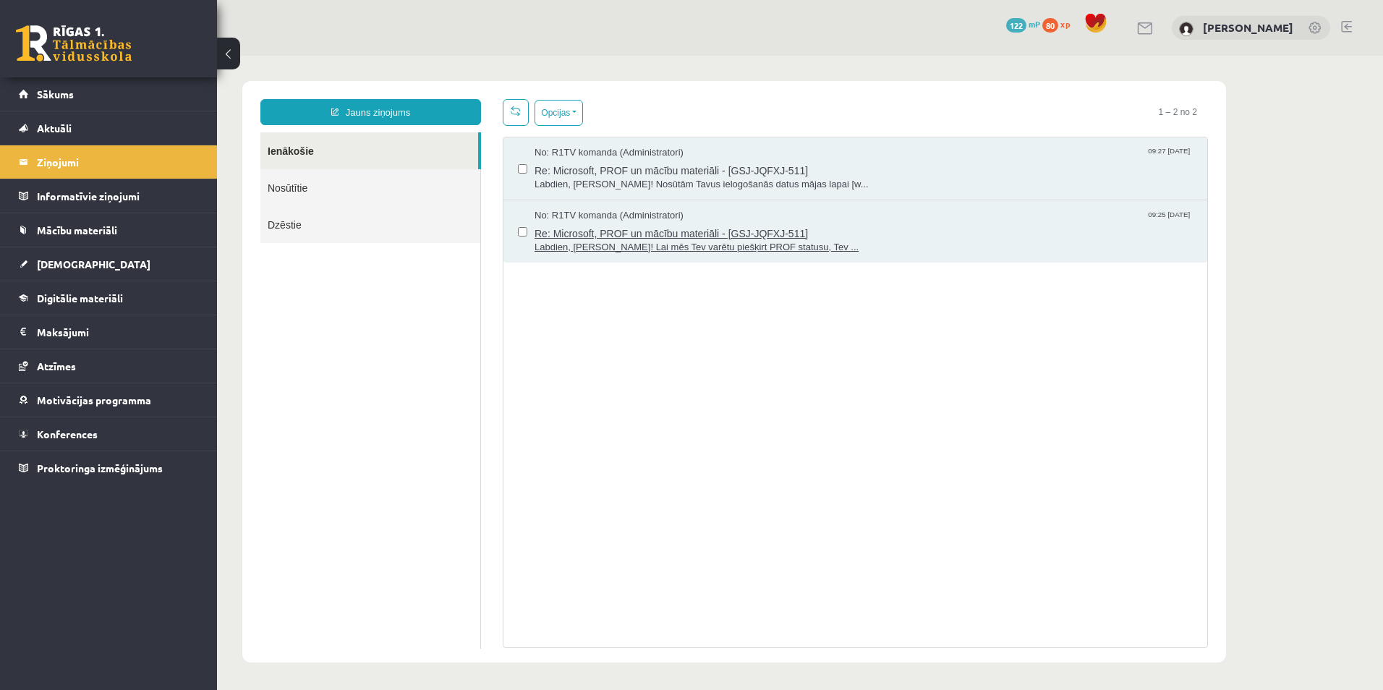
click at [588, 226] on span "Re: Microsoft, PROF un mācību materiāli - [GSJ-JQFXJ-511]" at bounding box center [864, 232] width 658 height 18
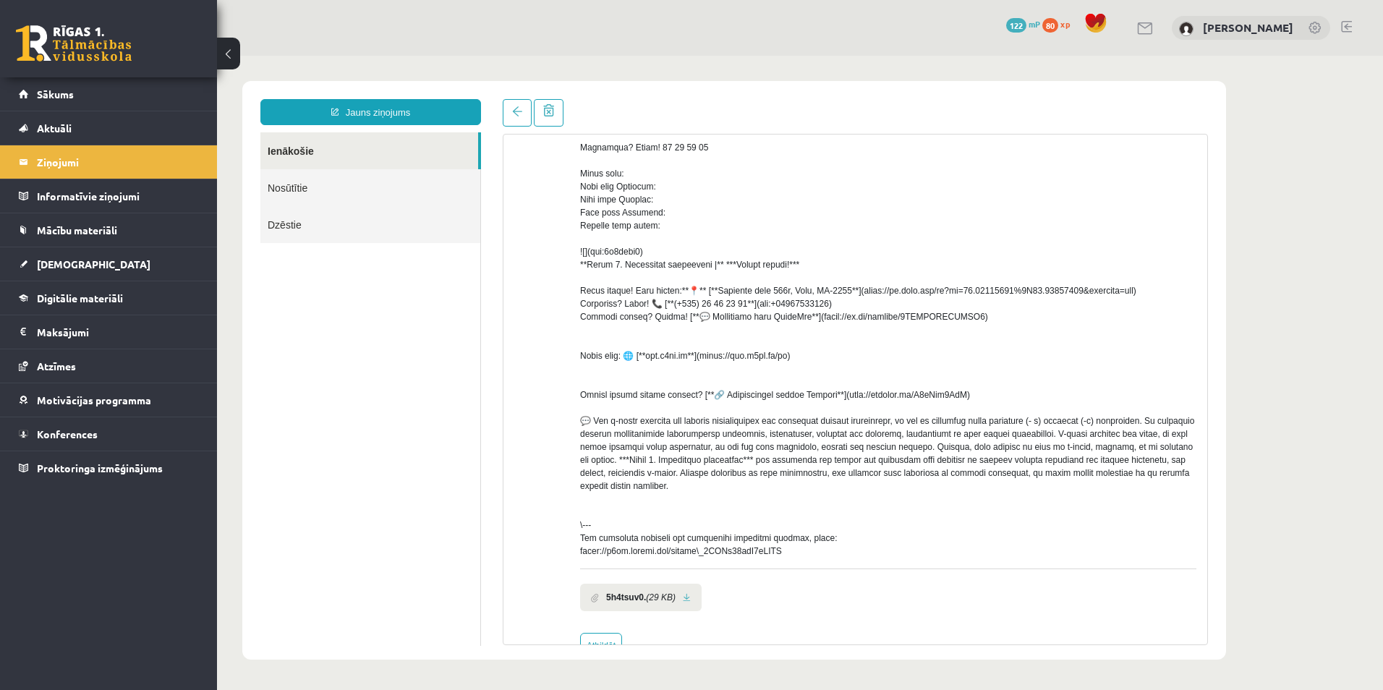
scroll to position [371, 0]
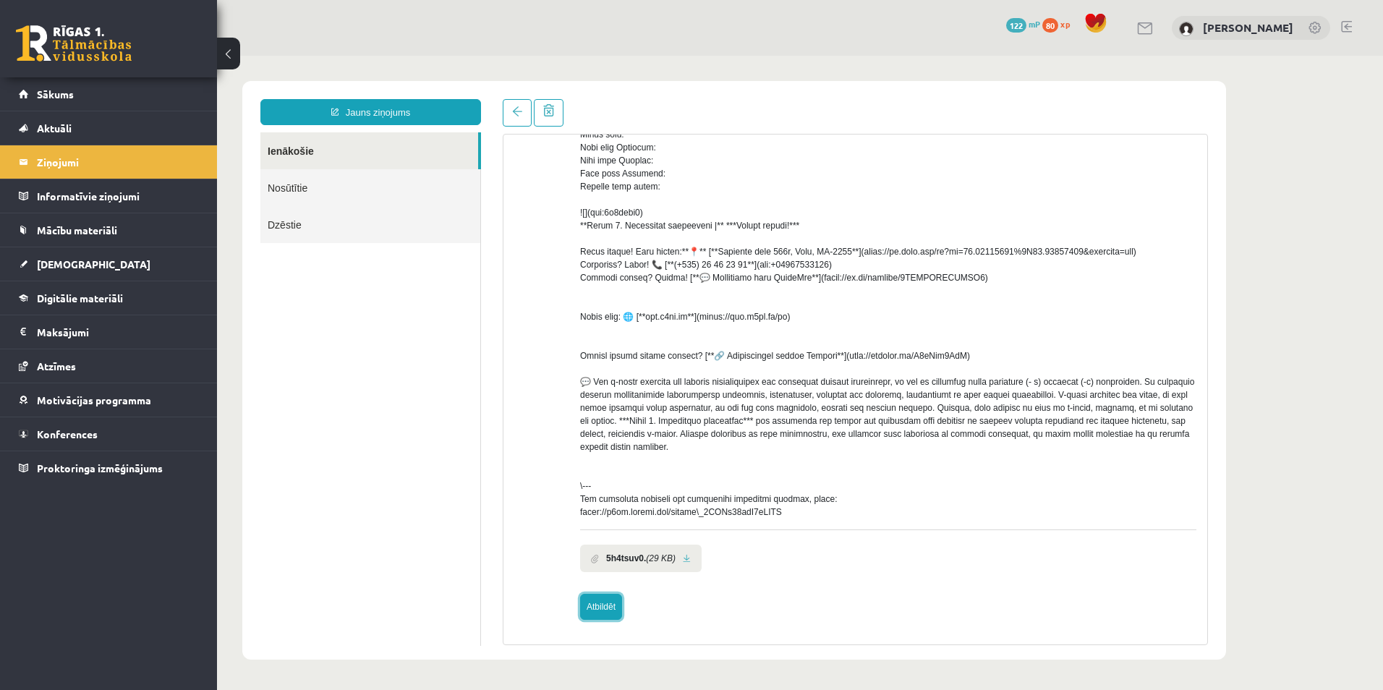
click at [603, 603] on link "Atbildēt" at bounding box center [601, 607] width 42 height 26
type input "**********"
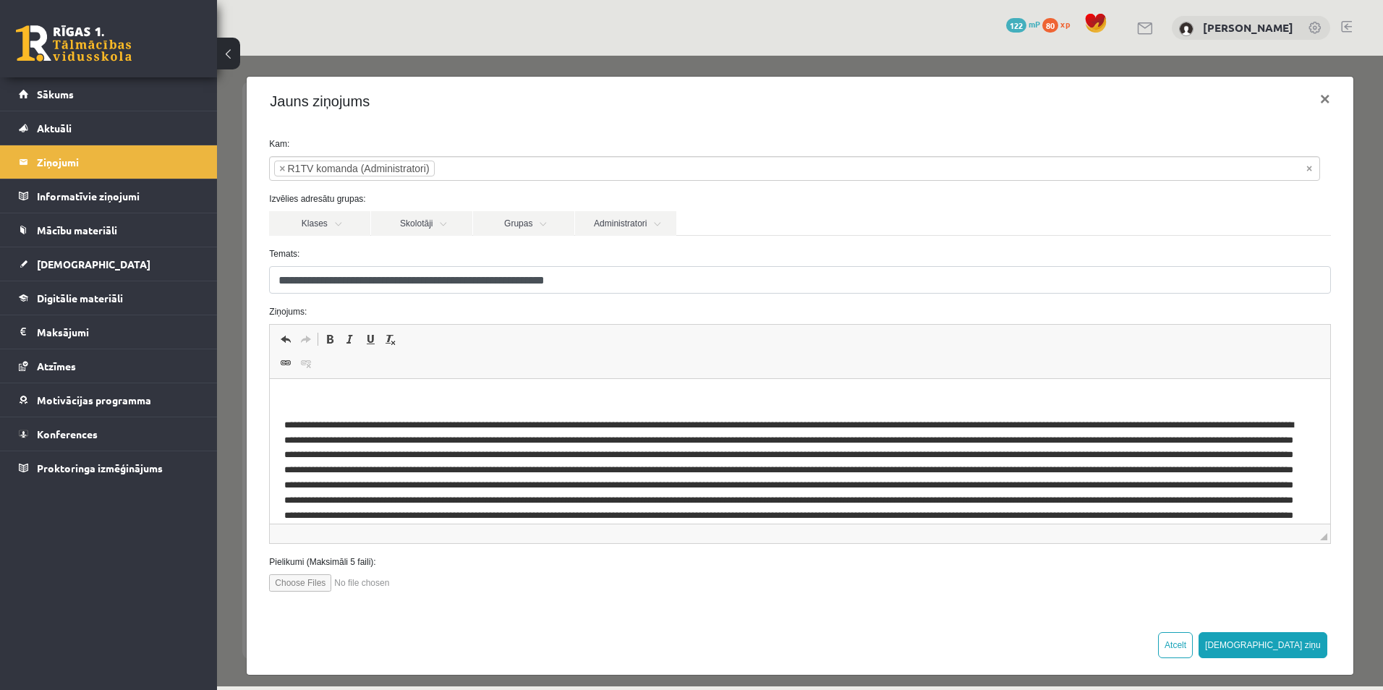
click at [383, 388] on html at bounding box center [800, 481] width 1060 height 204
click at [313, 395] on p "Editor, wiswyg-editor-47363755761760-1756892038-742" at bounding box center [799, 400] width 1031 height 15
click at [311, 391] on html at bounding box center [800, 481] width 1060 height 204
click at [1308, 648] on button "[DEMOGRAPHIC_DATA] ziņu" at bounding box center [1263, 645] width 129 height 26
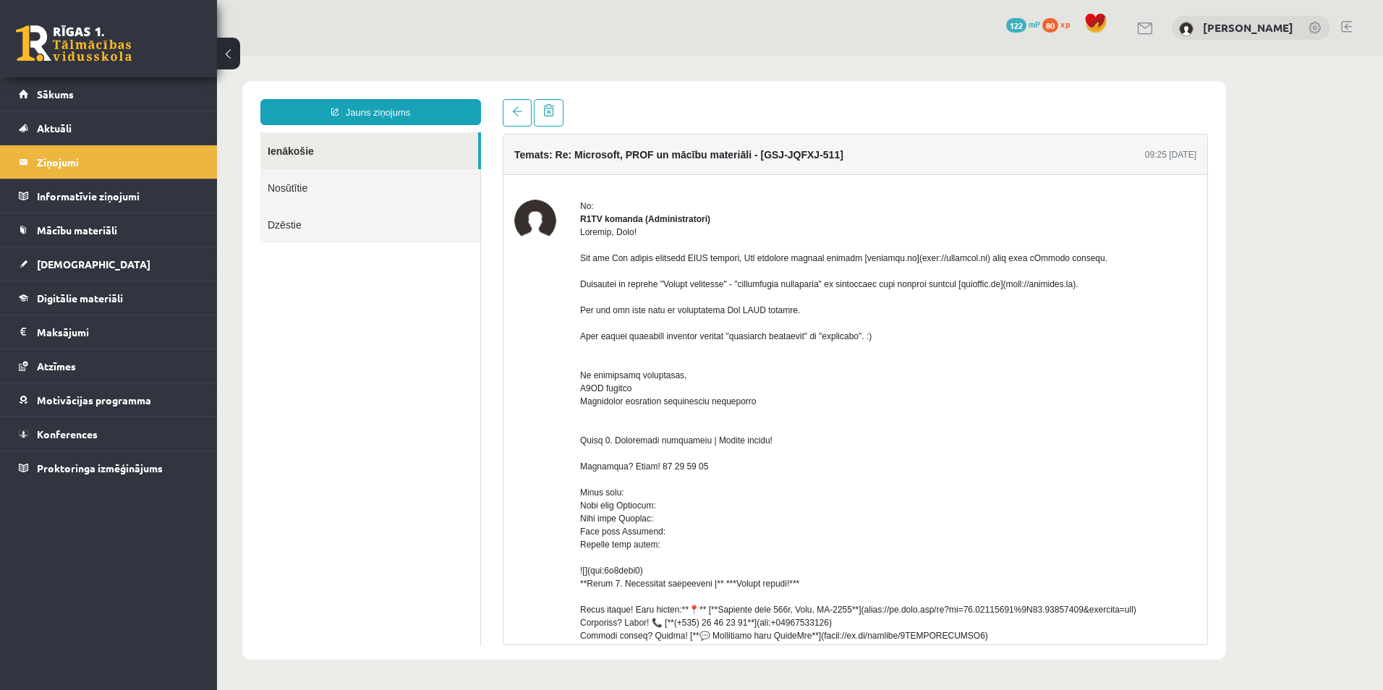
scroll to position [0, 0]
click at [349, 192] on link "Nosūtītie" at bounding box center [370, 187] width 220 height 37
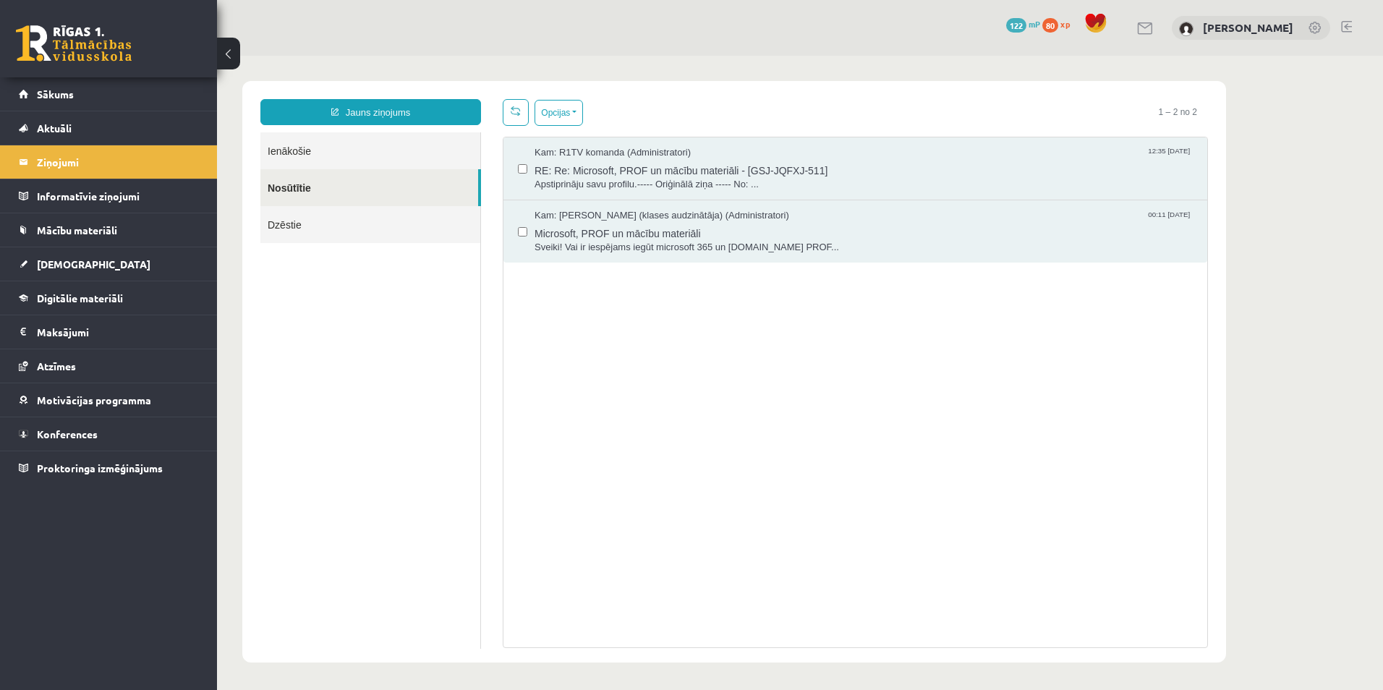
click at [346, 142] on link "Ienākošie" at bounding box center [370, 150] width 220 height 37
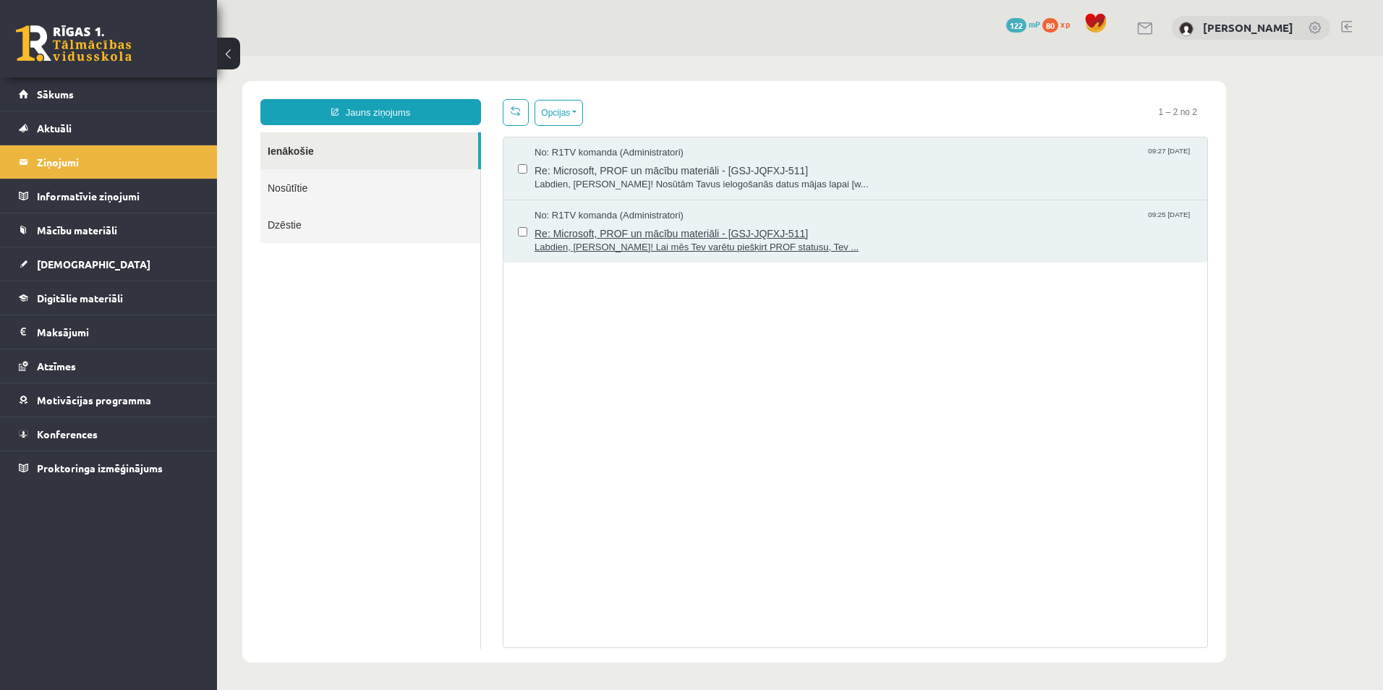
click at [668, 231] on span "Re: Microsoft, PROF un mācību materiāli - [GSJ-JQFXJ-511]" at bounding box center [864, 232] width 658 height 18
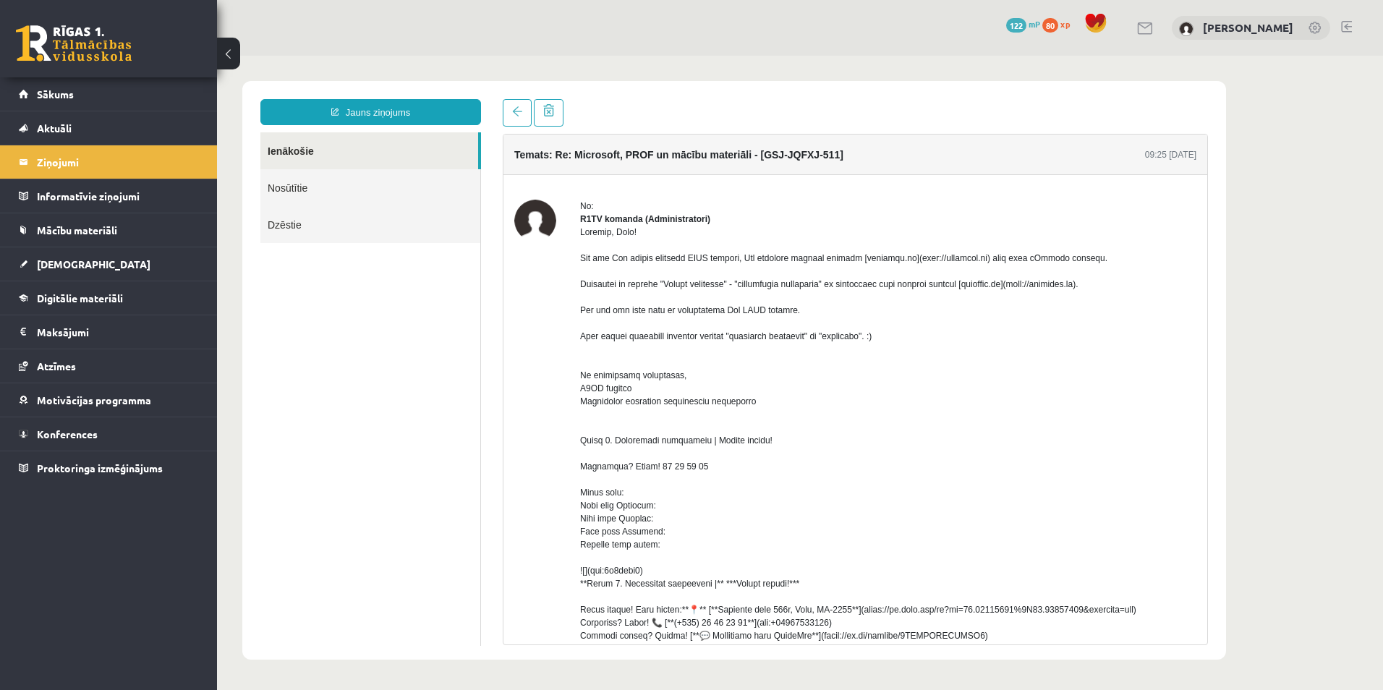
click at [342, 151] on link "Ienākošie" at bounding box center [369, 150] width 218 height 37
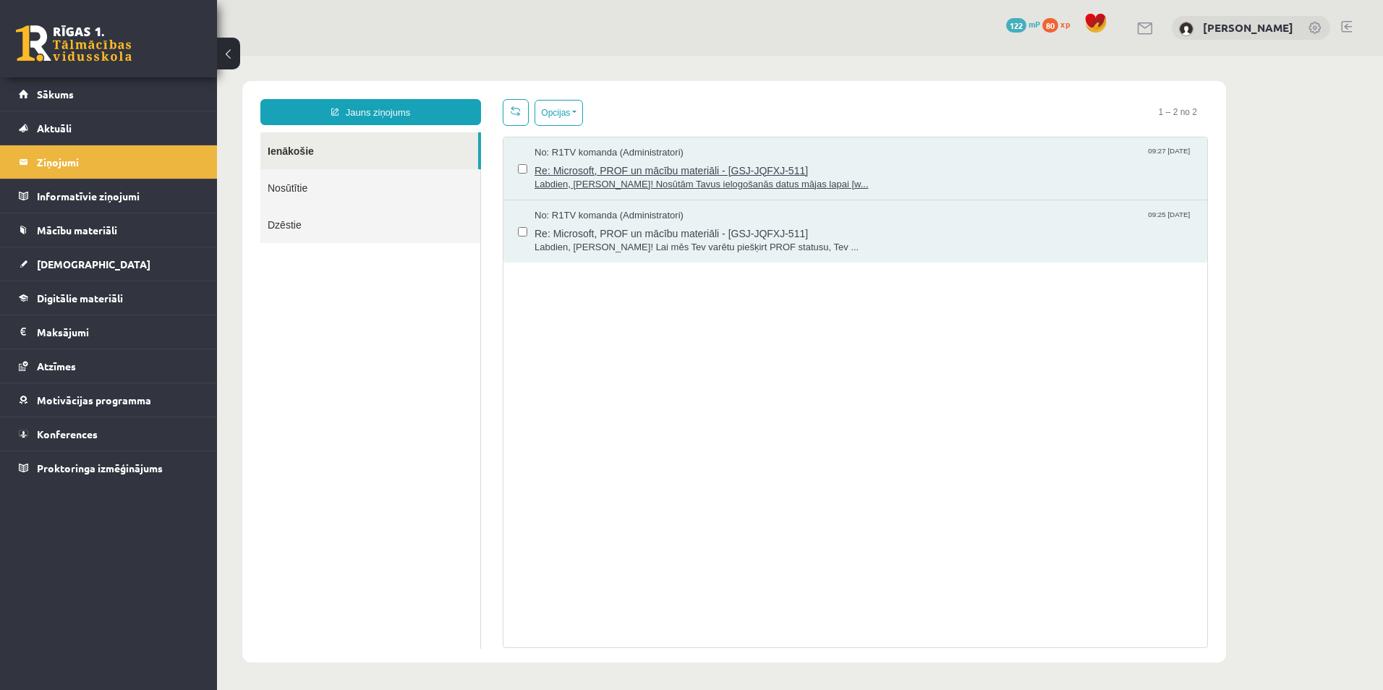
click at [634, 181] on span "Labdien, [PERSON_NAME]! Nosūtām Tavus ielogošanās datus mājas lapai [w..." at bounding box center [864, 185] width 658 height 14
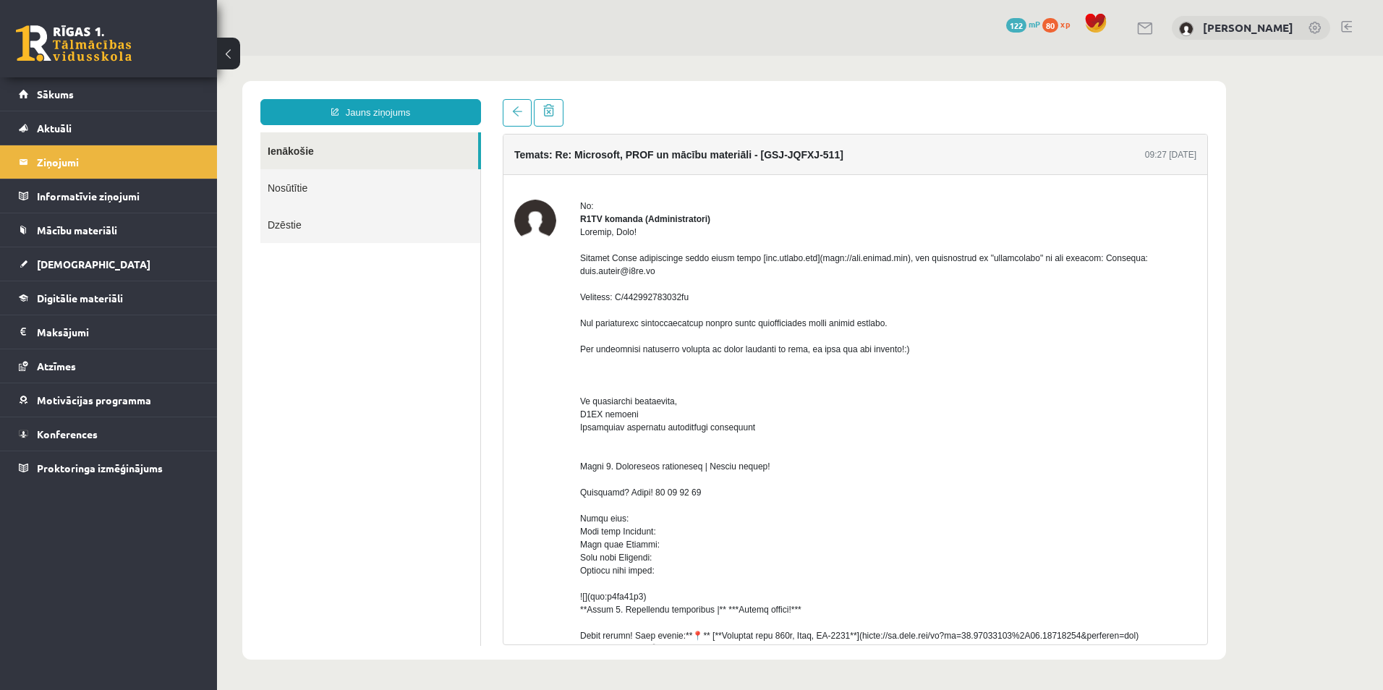
click at [295, 218] on link "Dzēstie" at bounding box center [370, 224] width 220 height 37
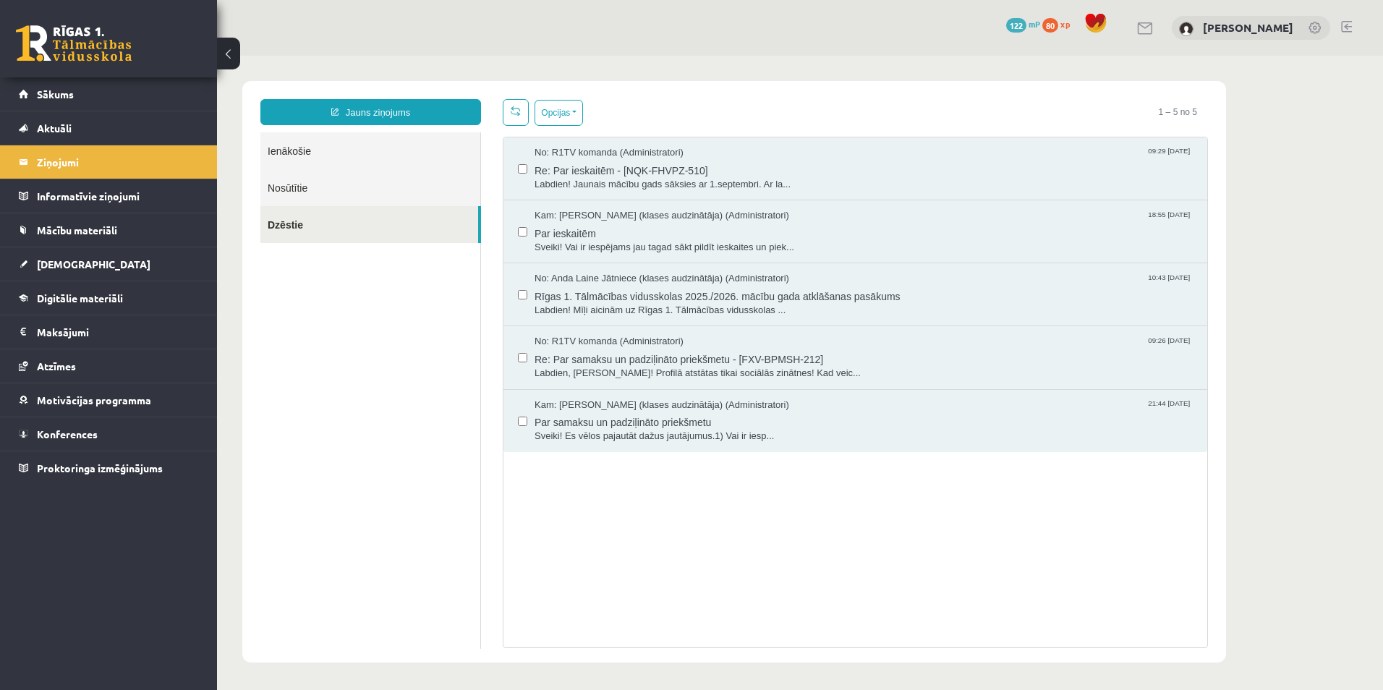
click at [300, 189] on link "Nosūtītie" at bounding box center [370, 187] width 220 height 37
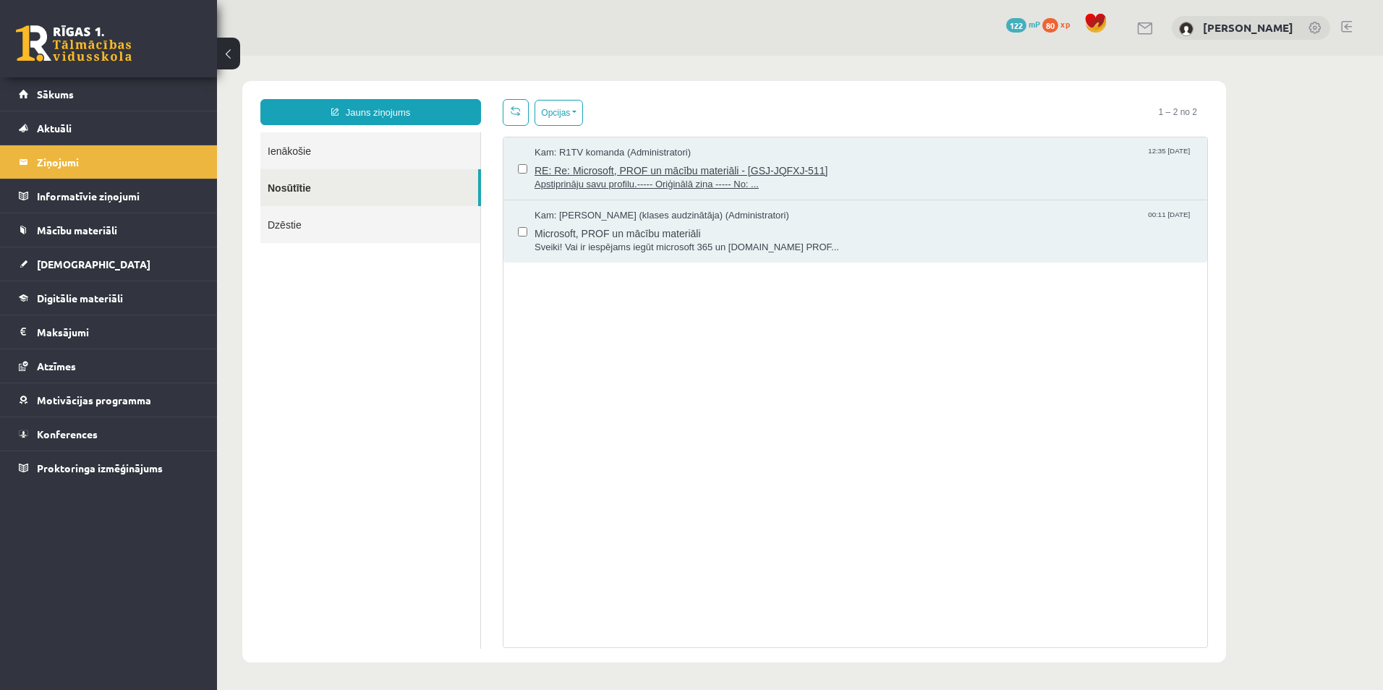
click at [591, 179] on span "Apstiprināju savu profilu.----- Oriģinālā ziņa ----- No: ..." at bounding box center [864, 185] width 658 height 14
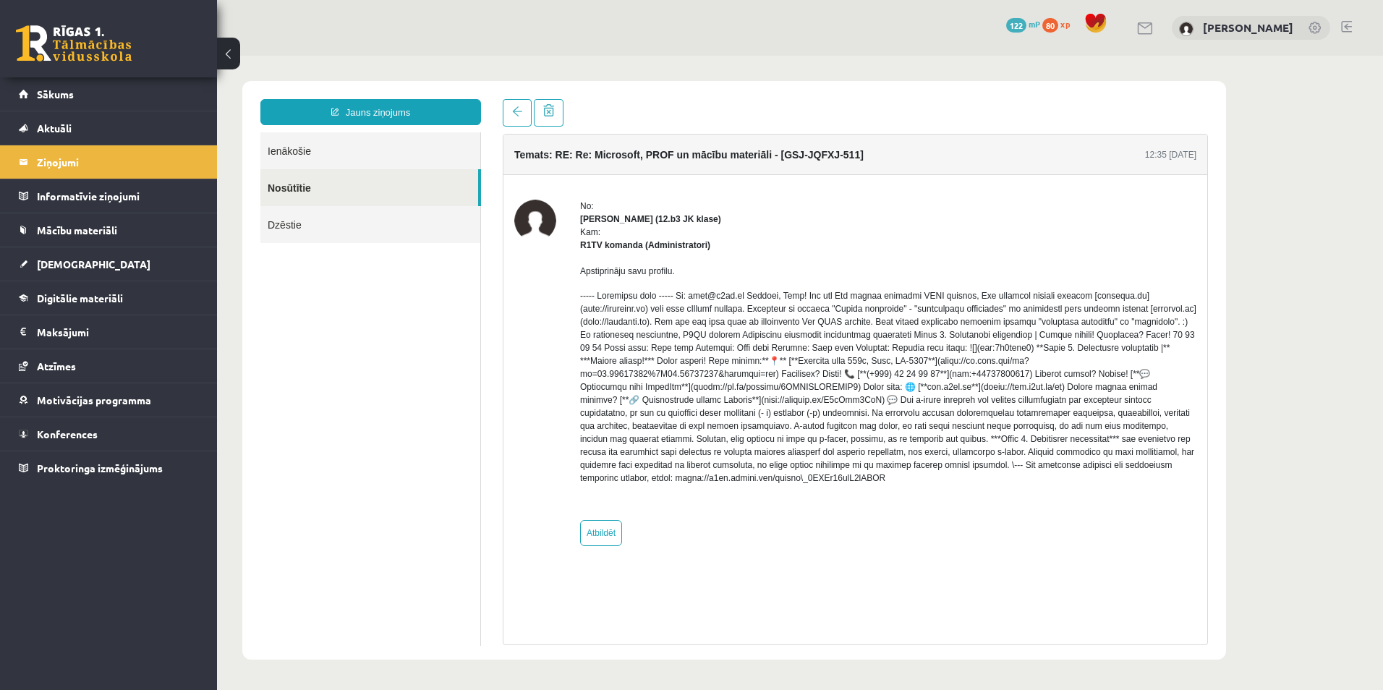
click at [346, 152] on link "Ienākošie" at bounding box center [370, 150] width 220 height 37
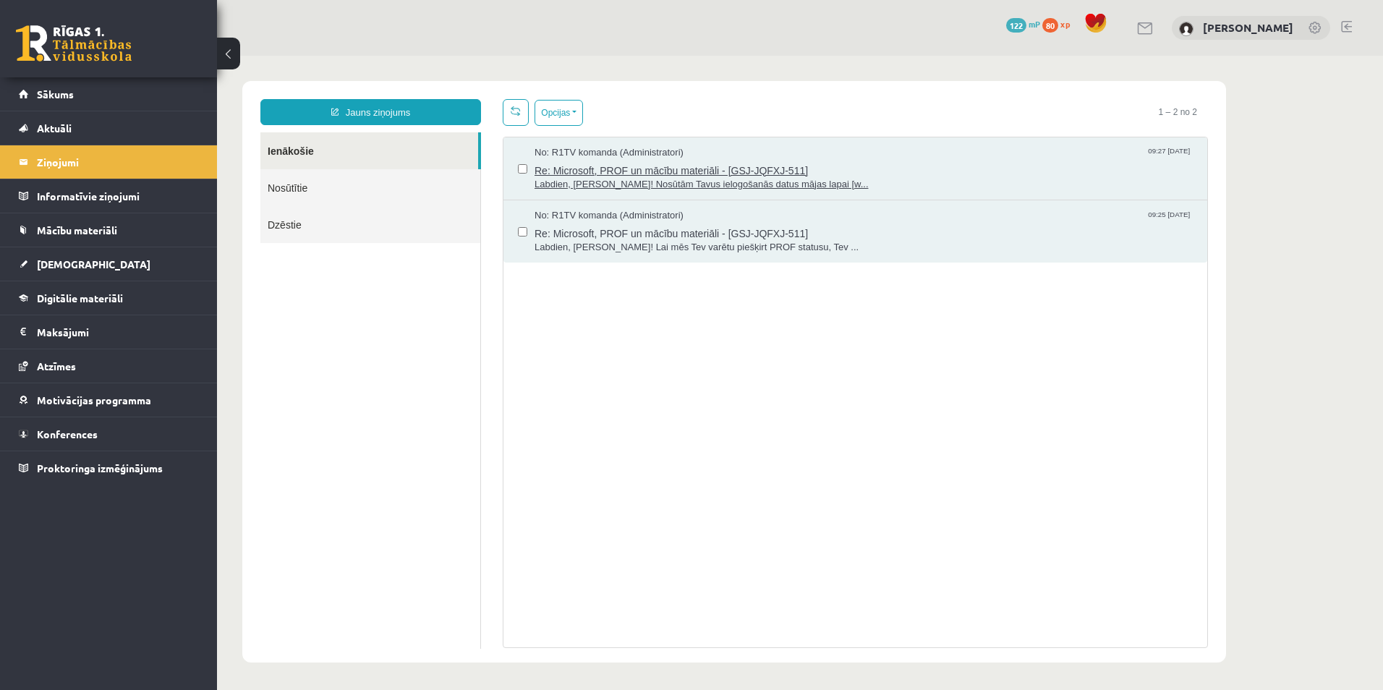
click at [605, 185] on span "Labdien, [PERSON_NAME]! Nosūtām Tavus ielogošanās datus mājas lapai [w..." at bounding box center [864, 185] width 658 height 14
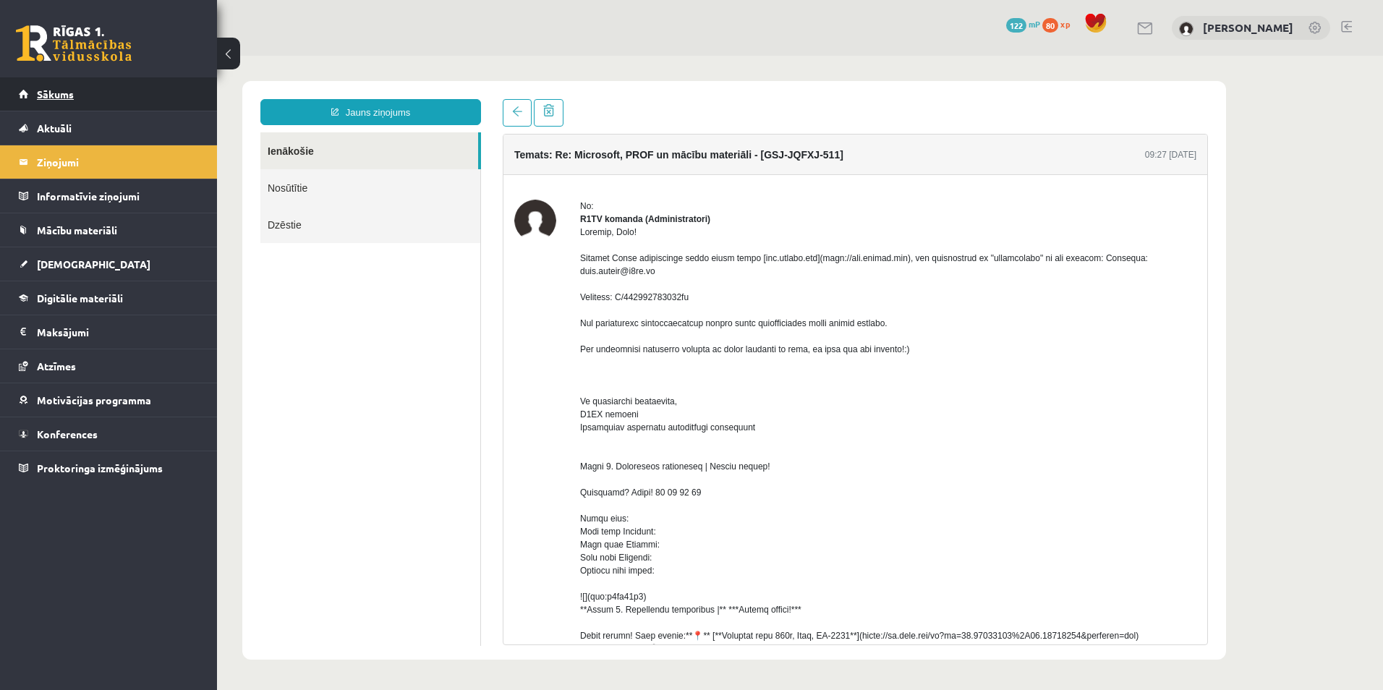
click at [87, 91] on link "Sākums" at bounding box center [109, 93] width 180 height 33
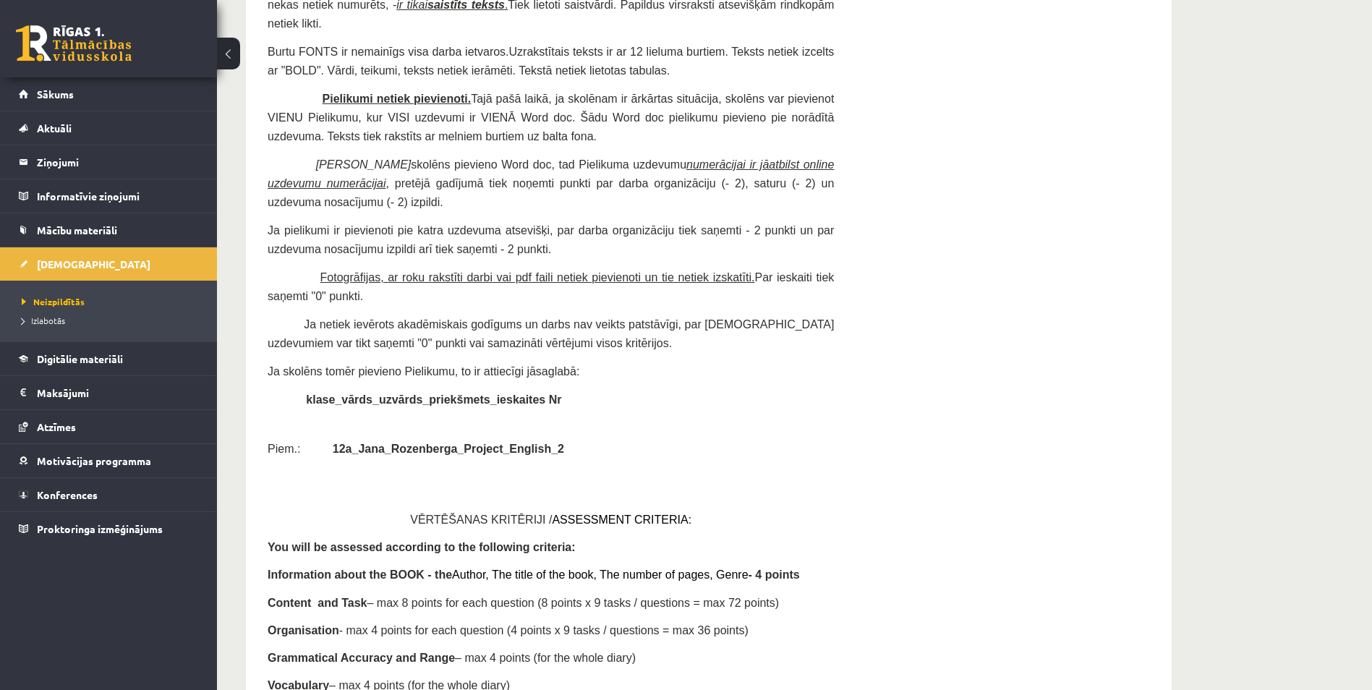
scroll to position [3110, 0]
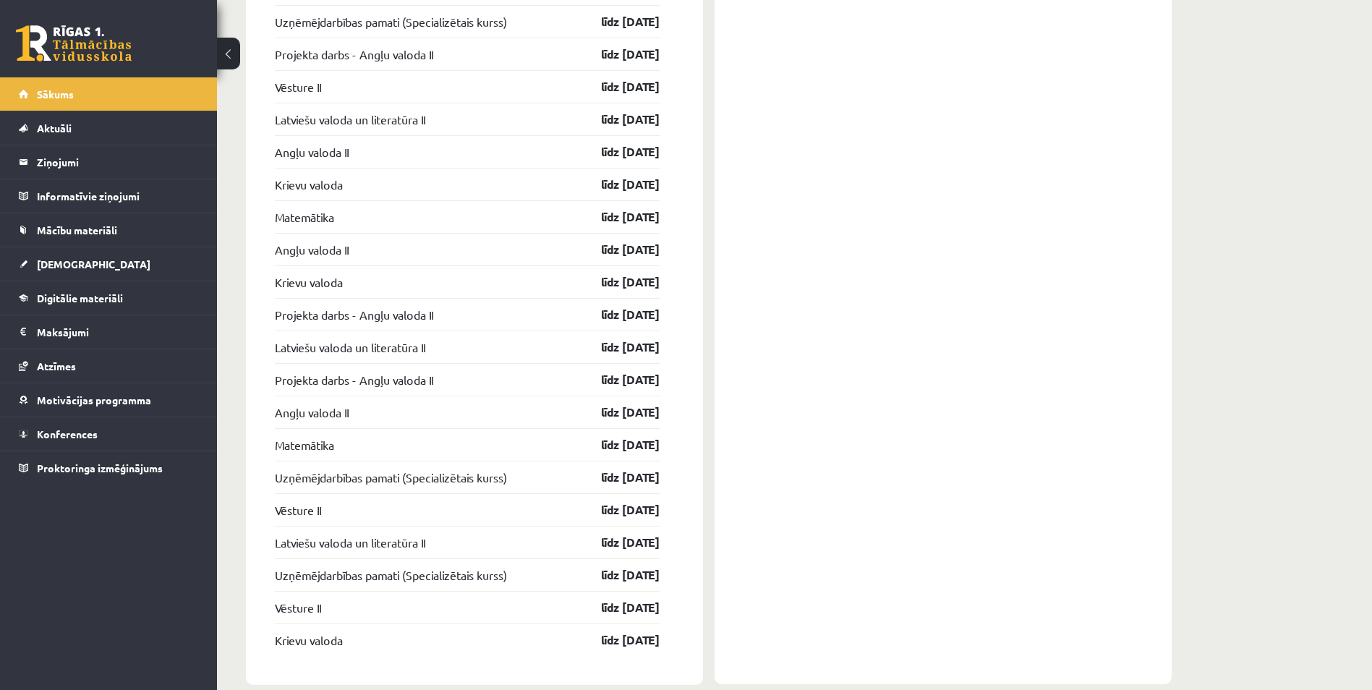
scroll to position [1554, 0]
